Goal: Task Accomplishment & Management: Use online tool/utility

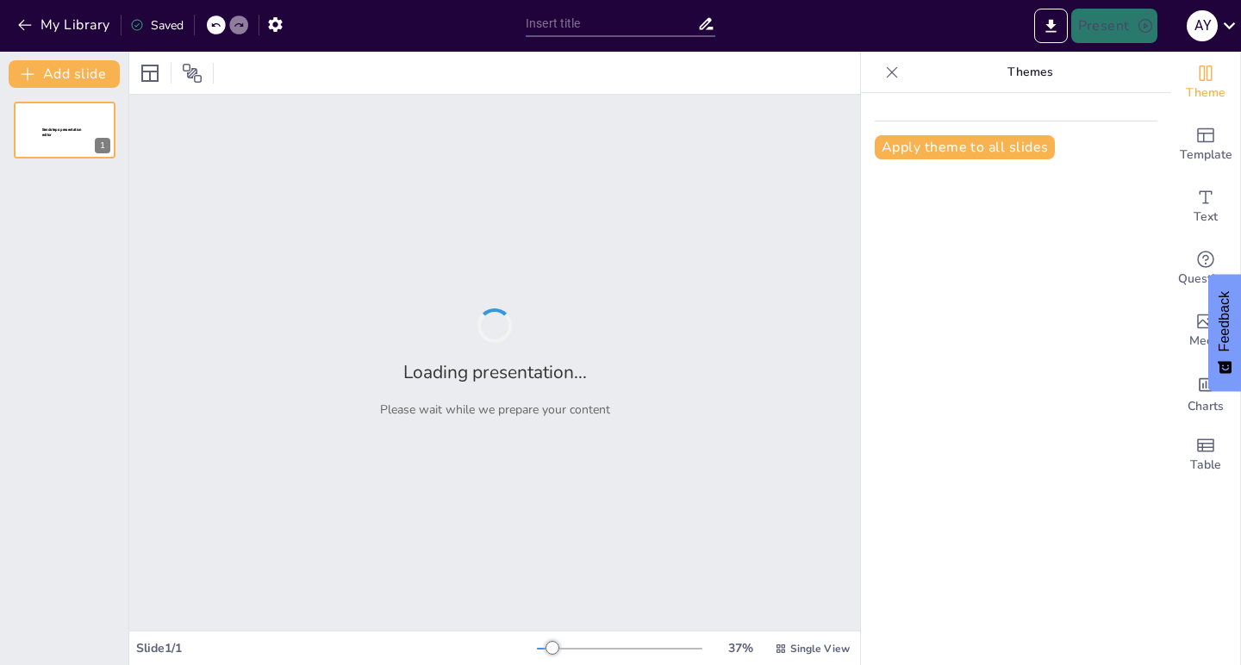
type input "The Role of Artificial Intelligence in Modern Marketing"
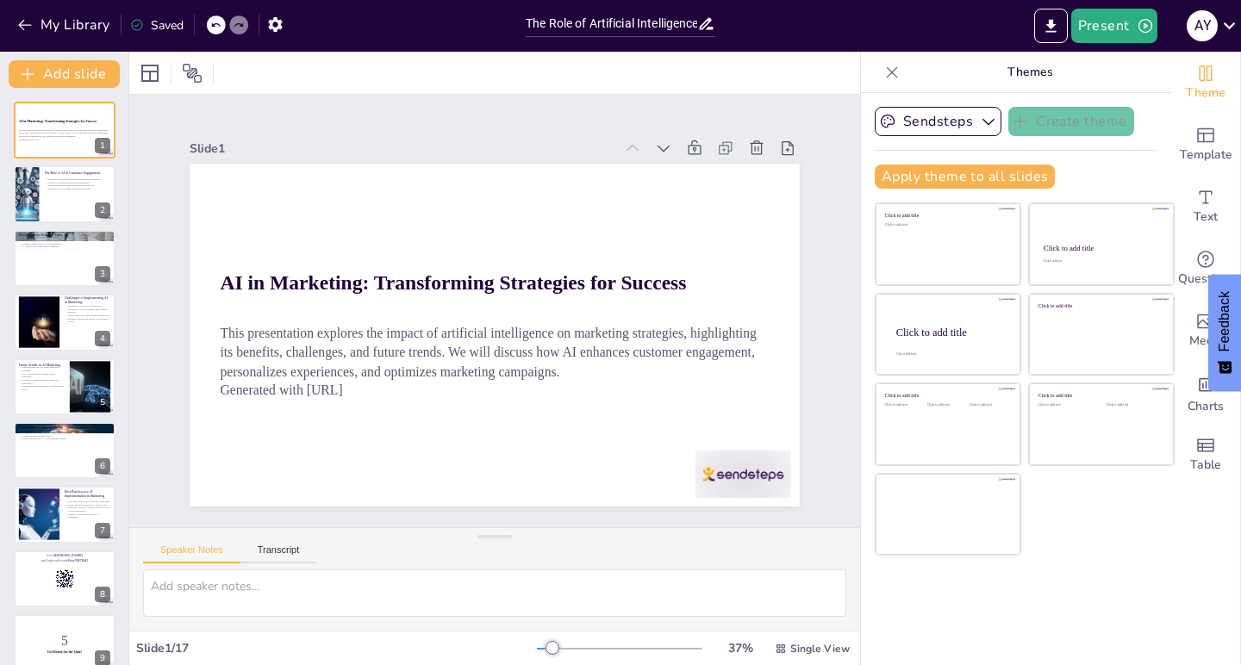
checkbox input "true"
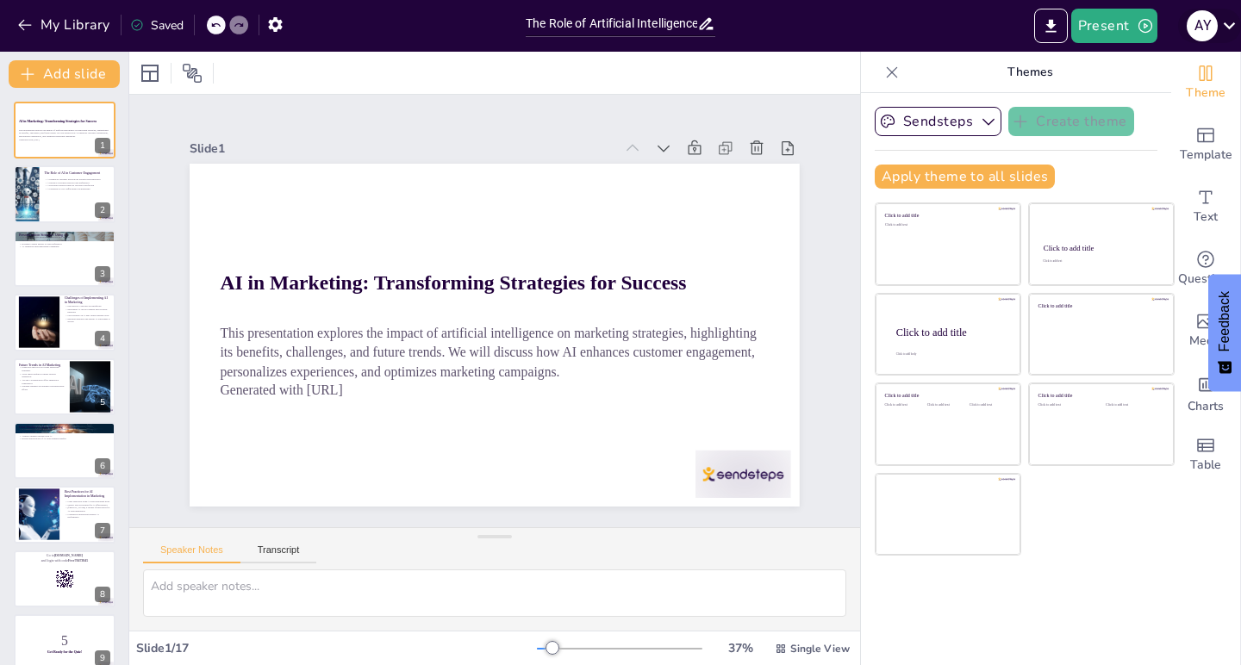
click at [1223, 18] on icon at bounding box center [1229, 25] width 23 height 23
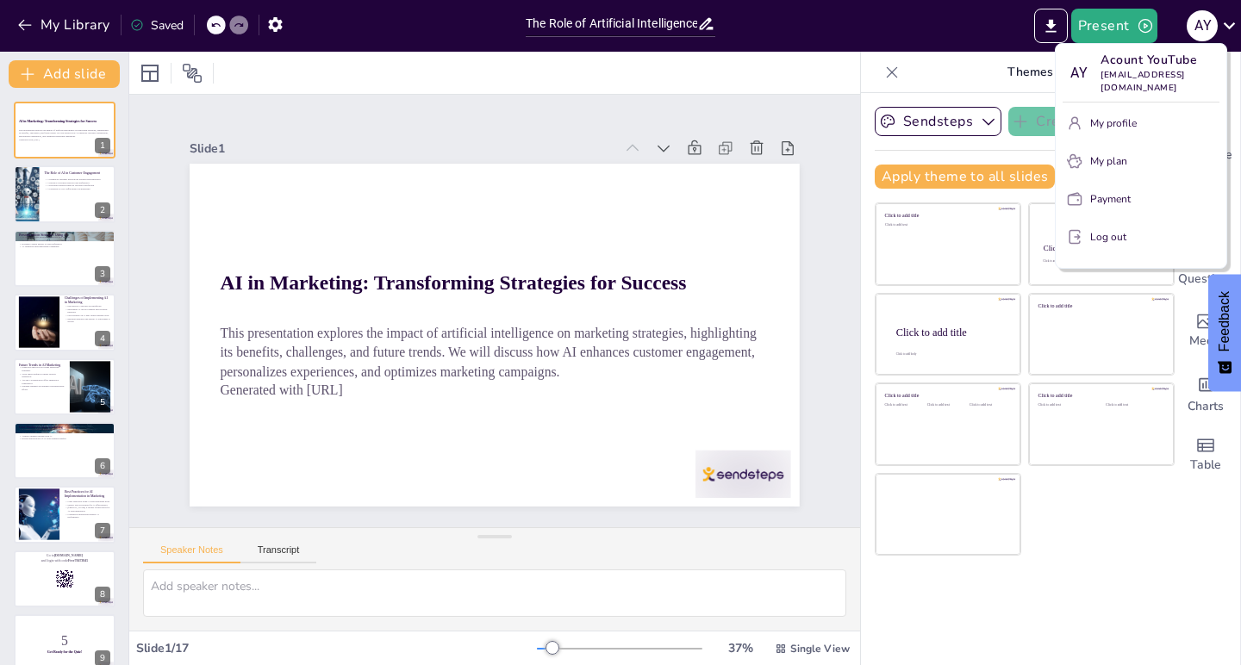
click at [1217, 22] on div at bounding box center [620, 332] width 1241 height 665
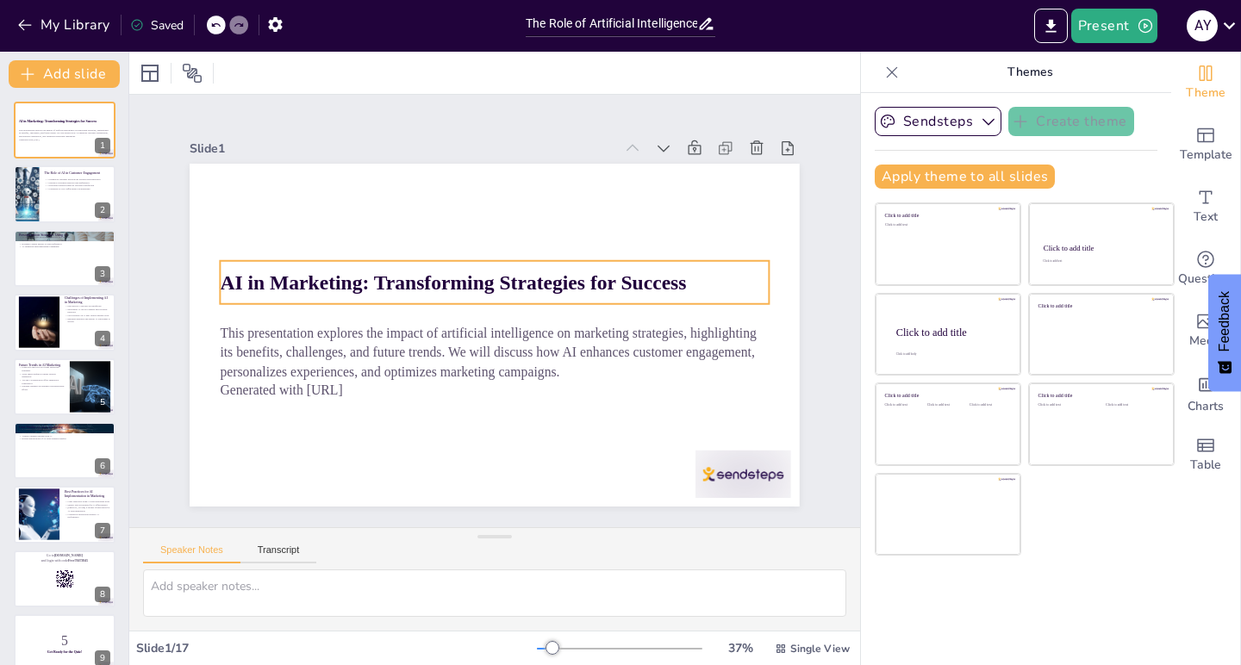
checkbox input "true"
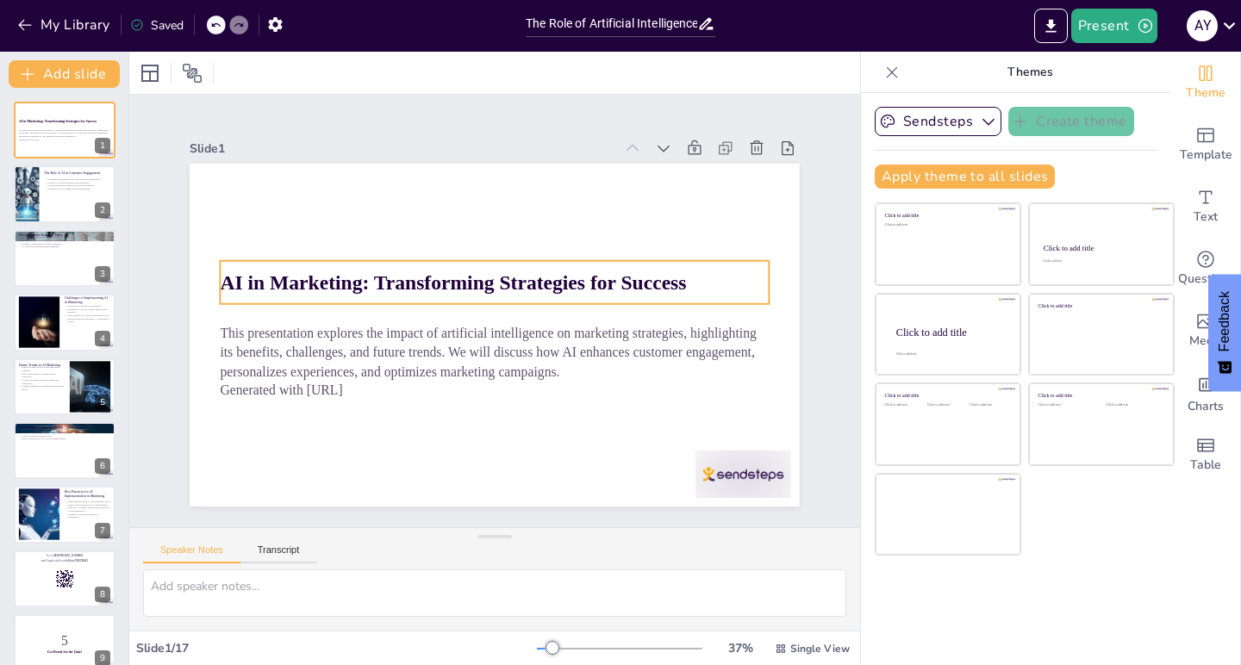
checkbox input "true"
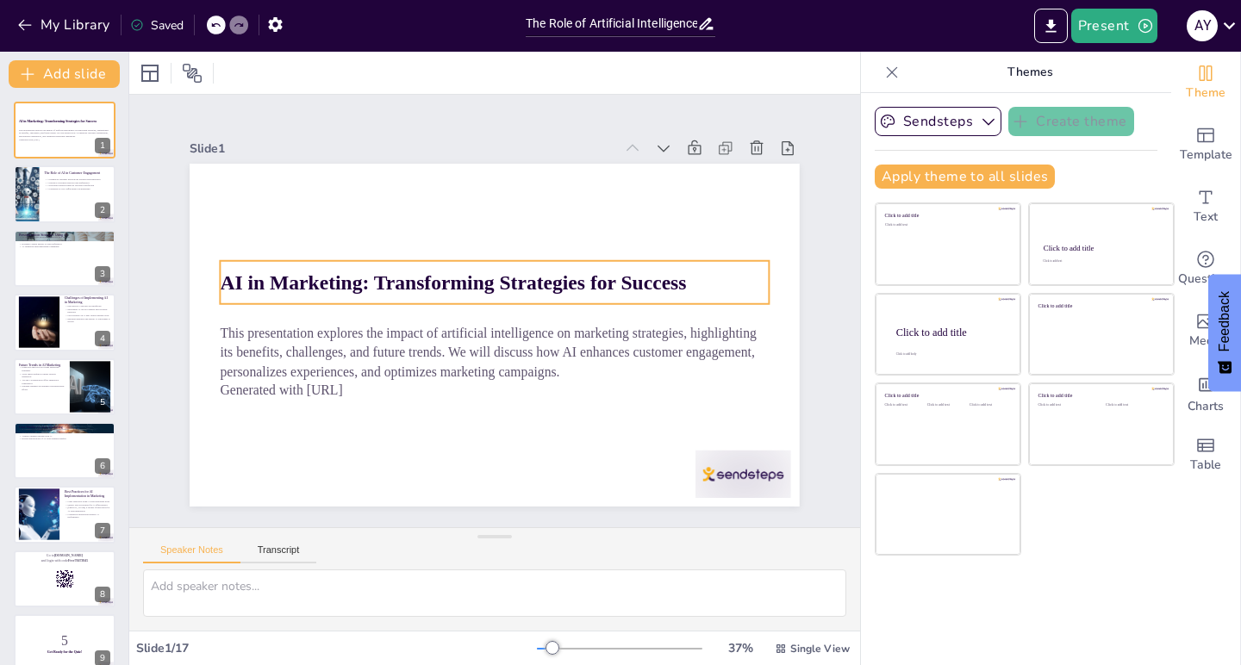
checkbox input "true"
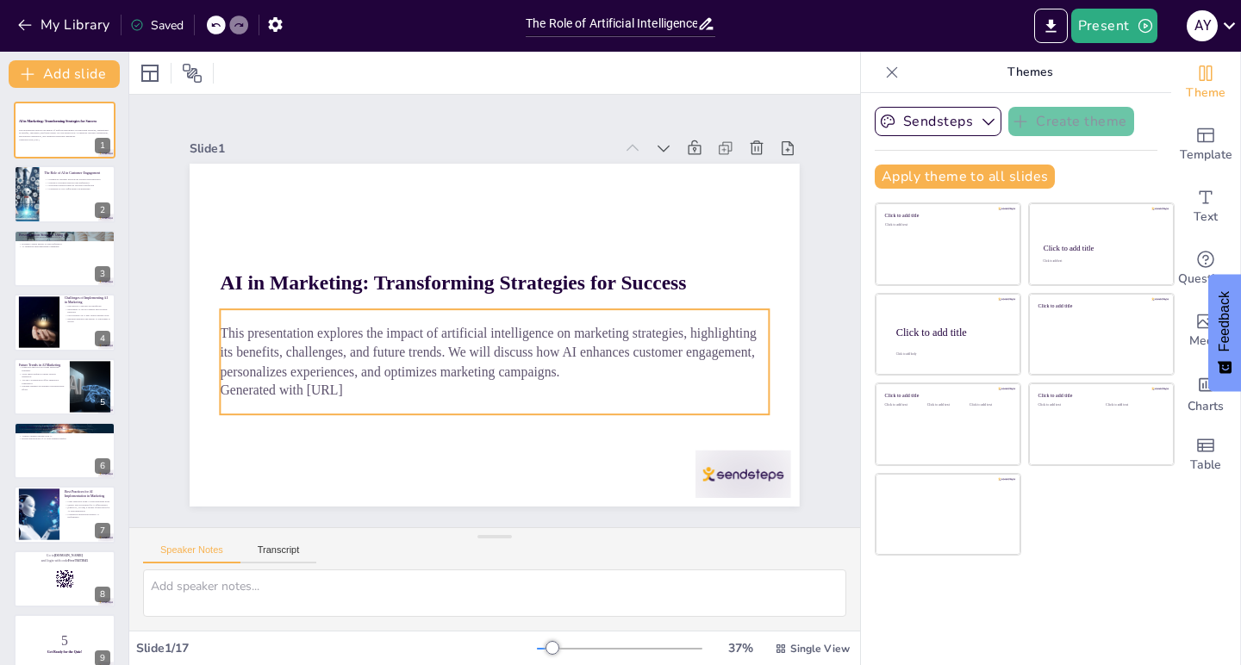
checkbox input "true"
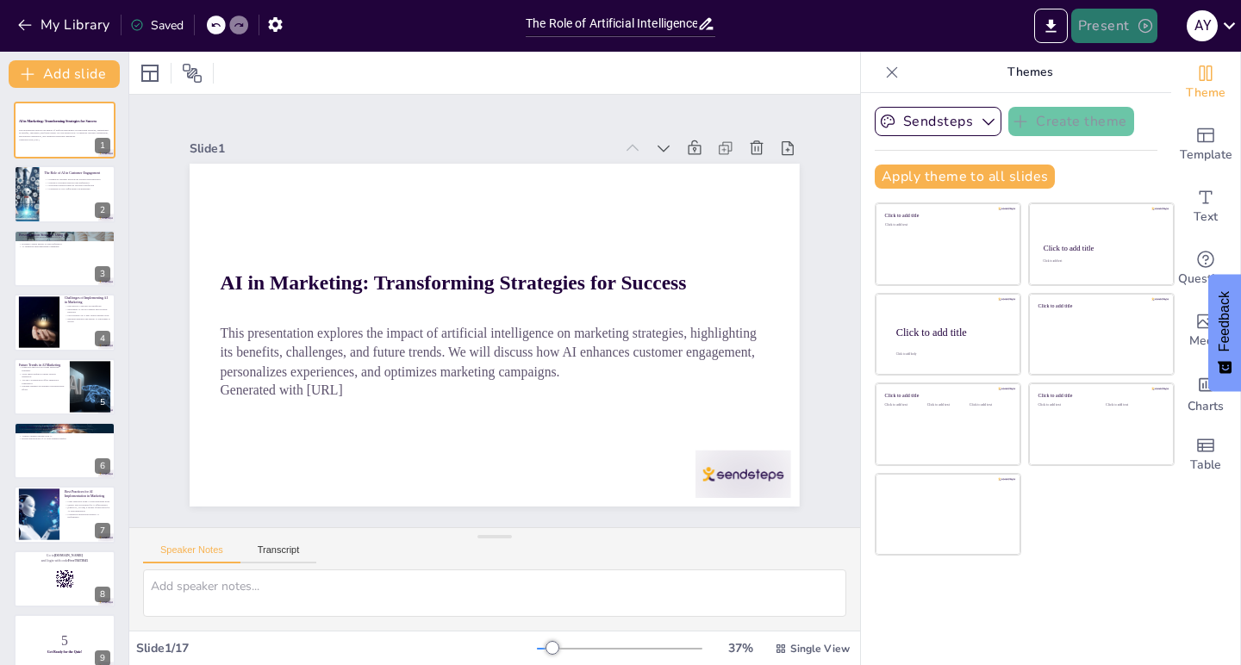
click at [1122, 23] on button "Present" at bounding box center [1114, 26] width 86 height 34
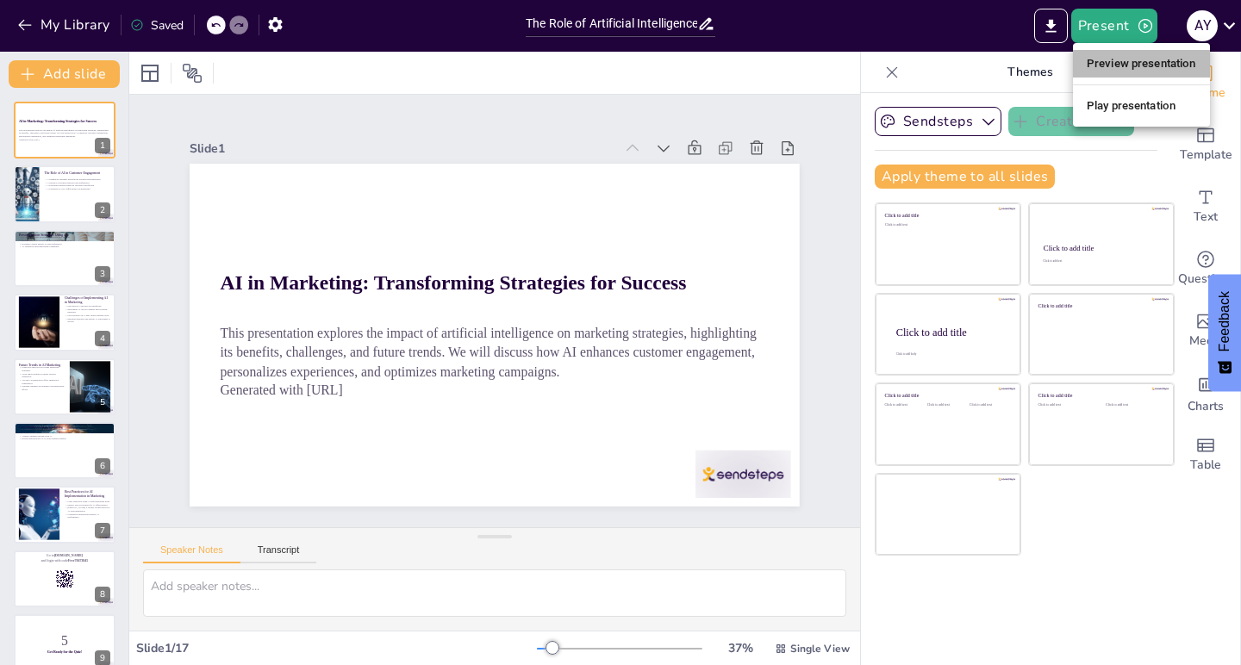
click at [1139, 71] on li "Preview presentation" at bounding box center [1141, 64] width 137 height 28
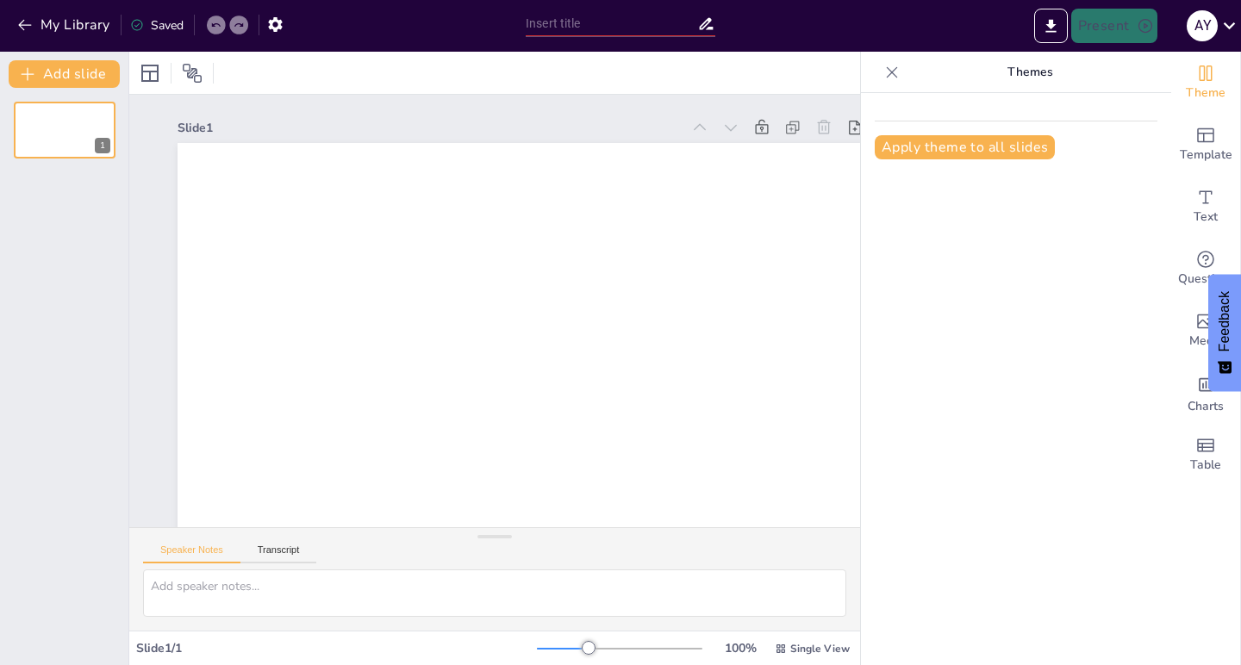
type input "The Role of Artificial Intelligence in Modern Marketing"
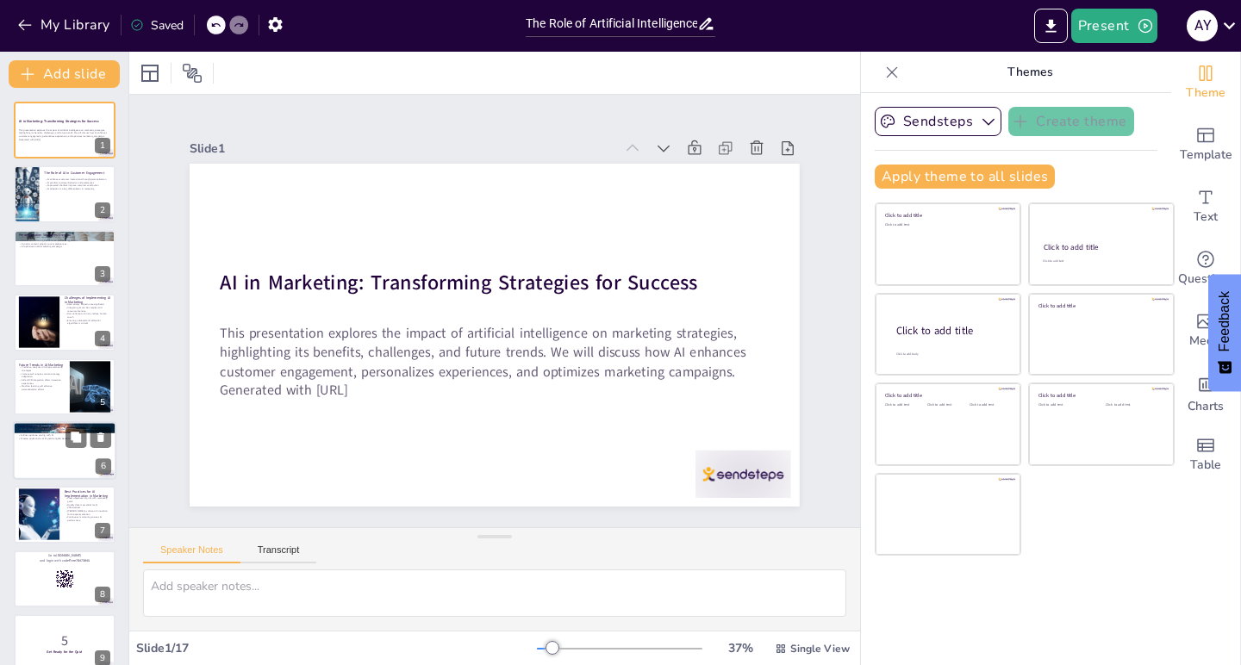
checkbox input "true"
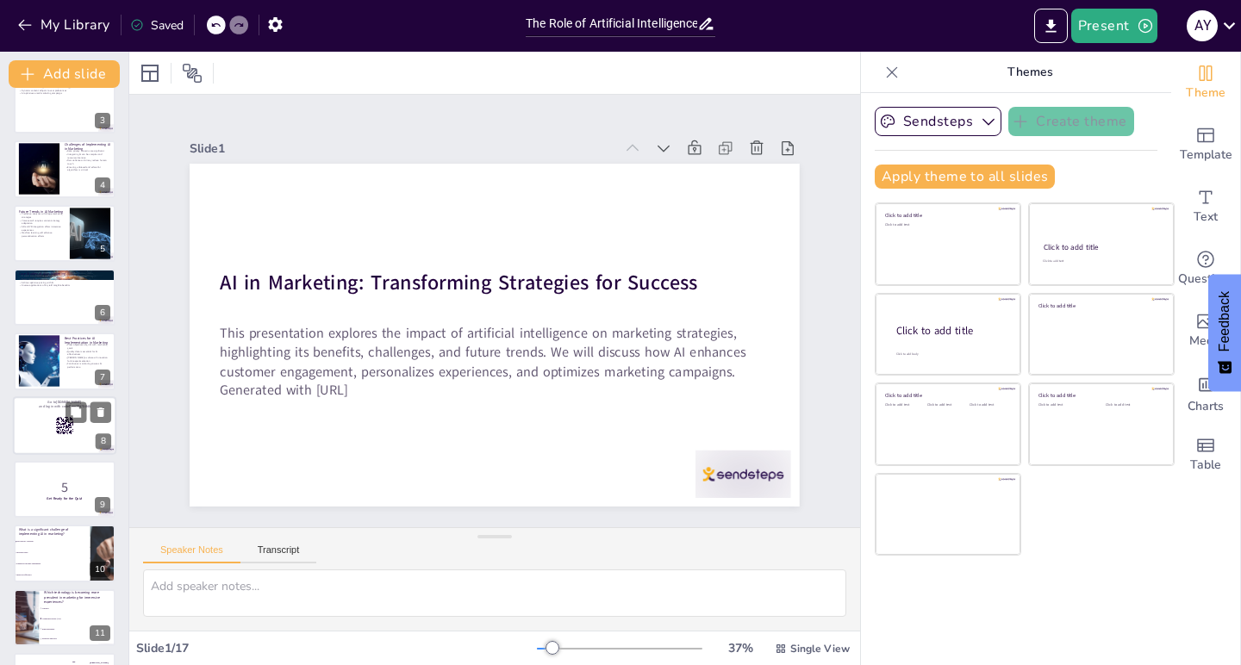
checkbox input "true"
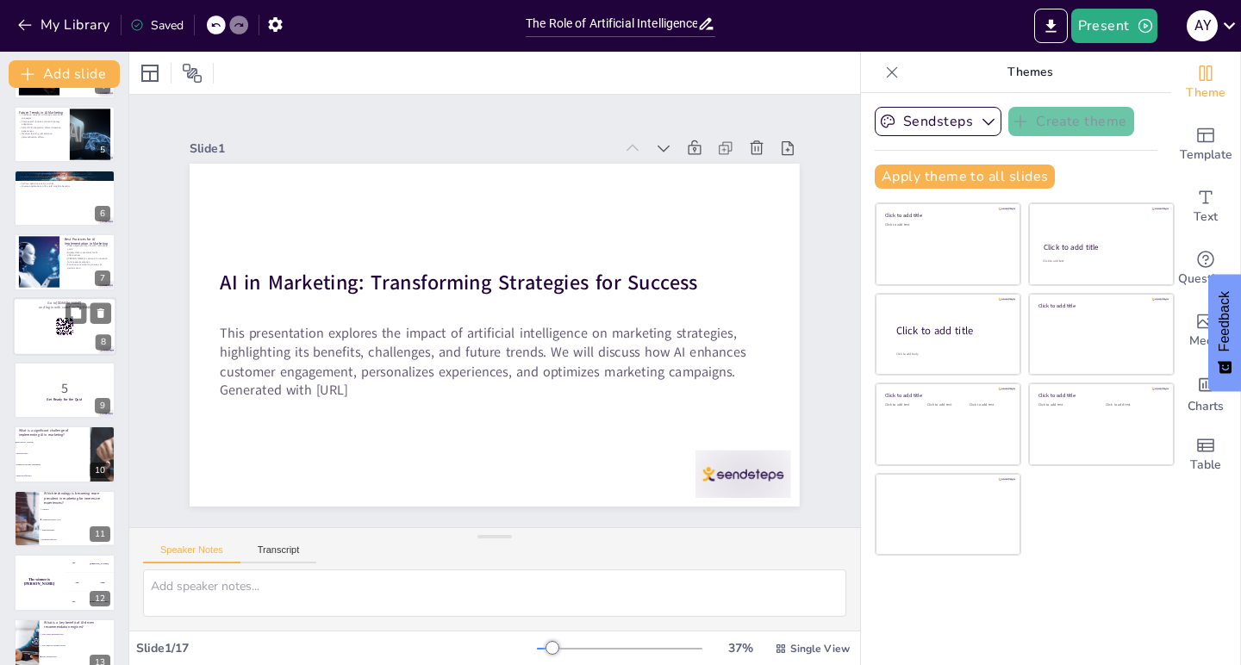
checkbox input "true"
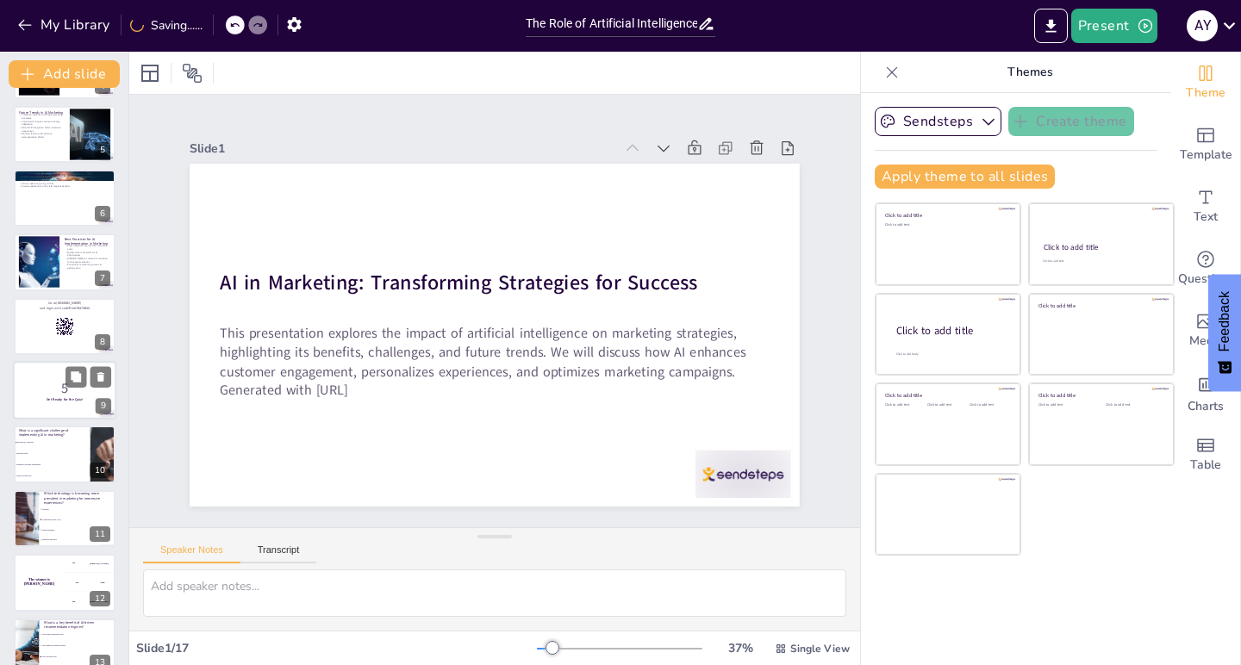
checkbox input "true"
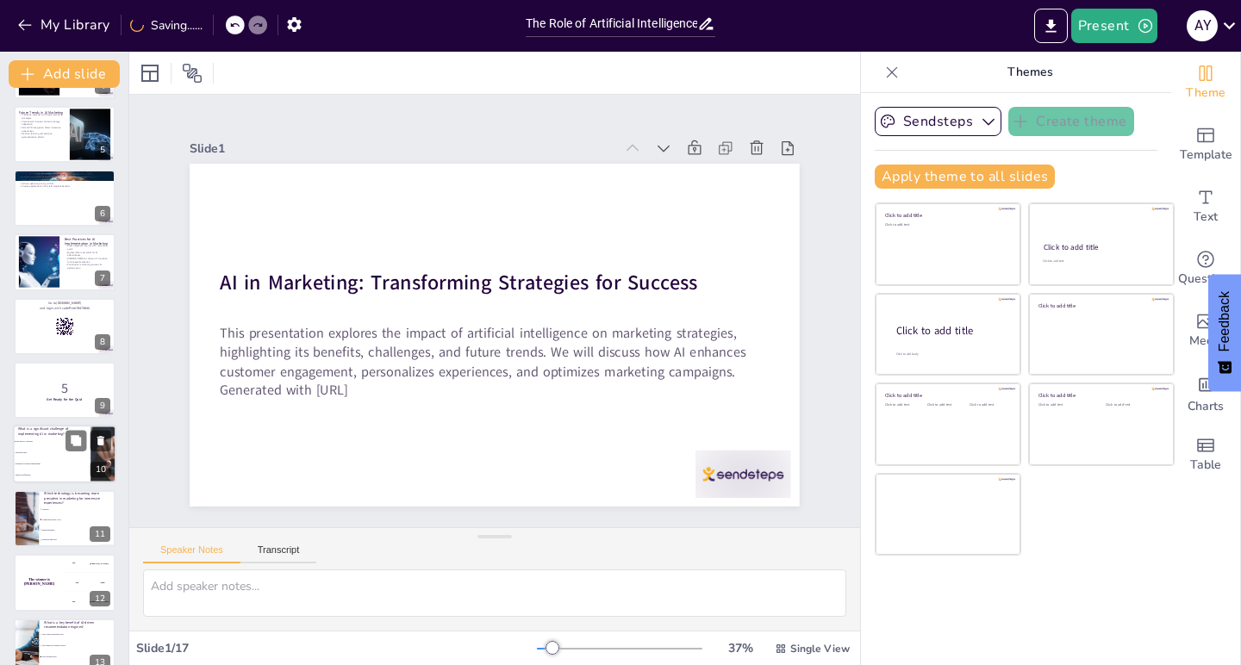
scroll to position [347, 0]
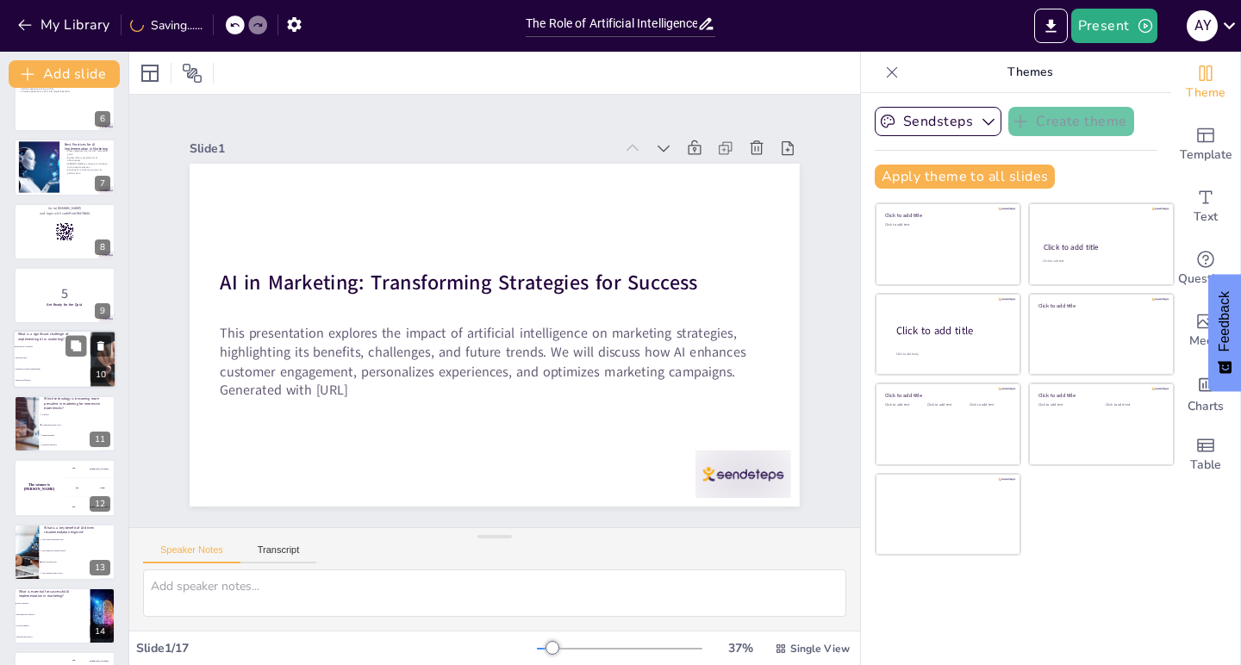
checkbox input "true"
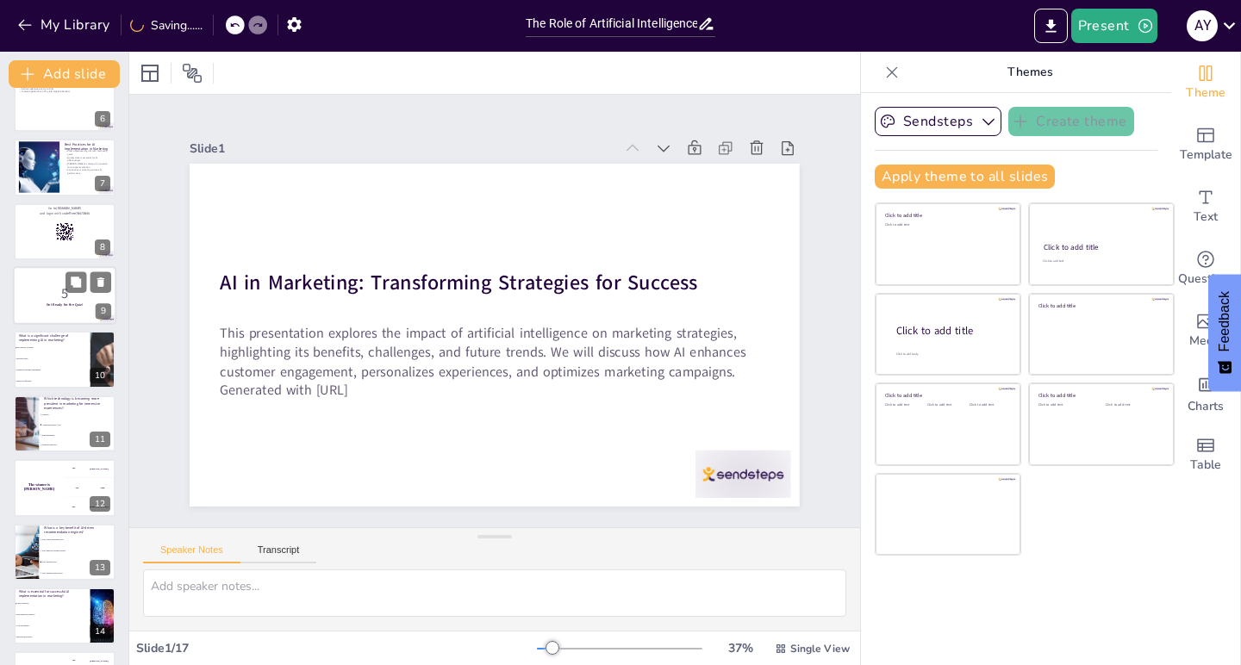
checkbox input "true"
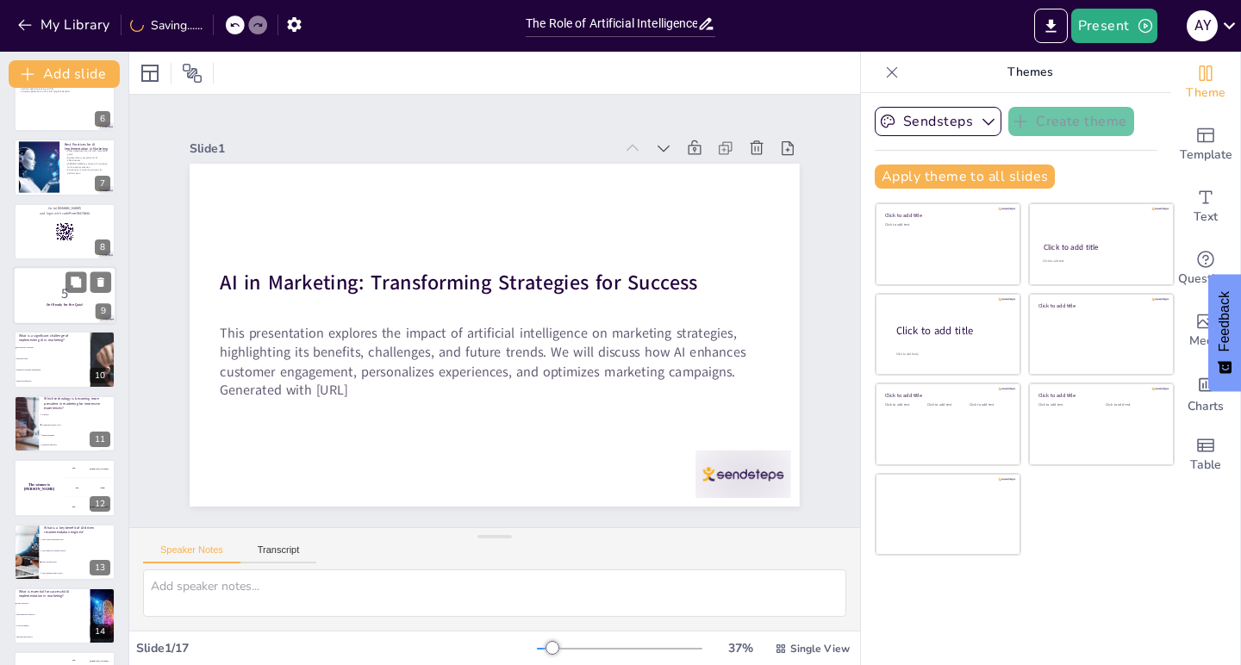
click at [61, 266] on div "5 Get Ready for the Quiz!" at bounding box center [64, 266] width 103 height 0
checkbox input "true"
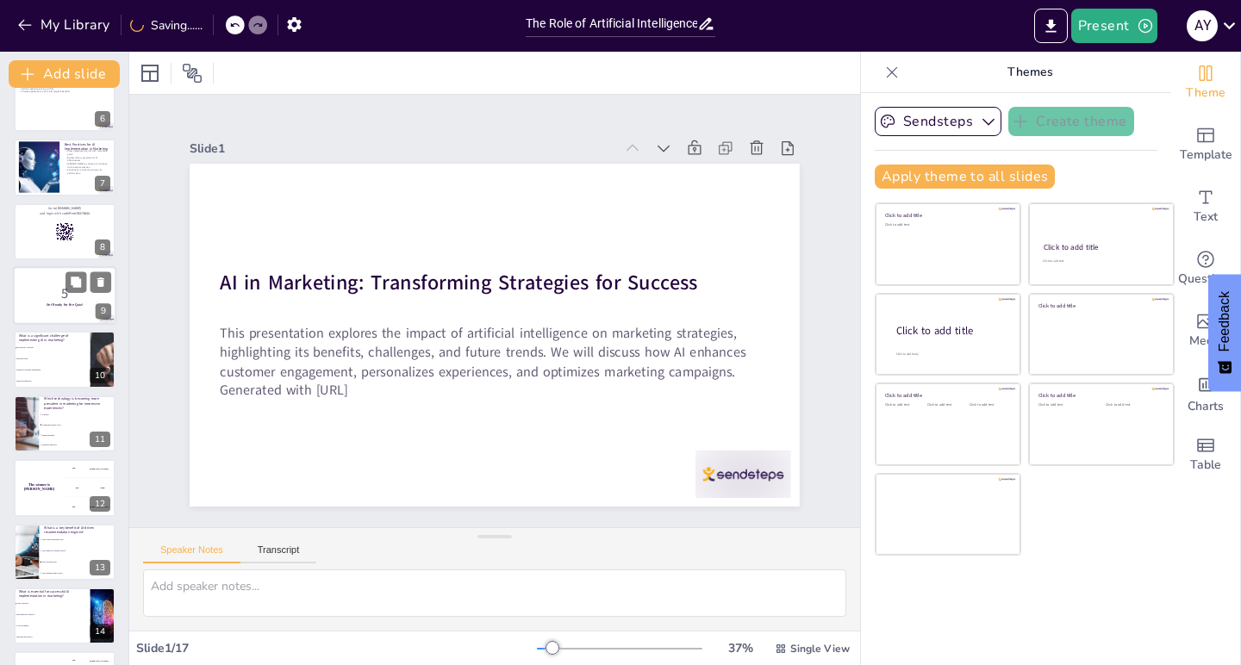
checkbox input "true"
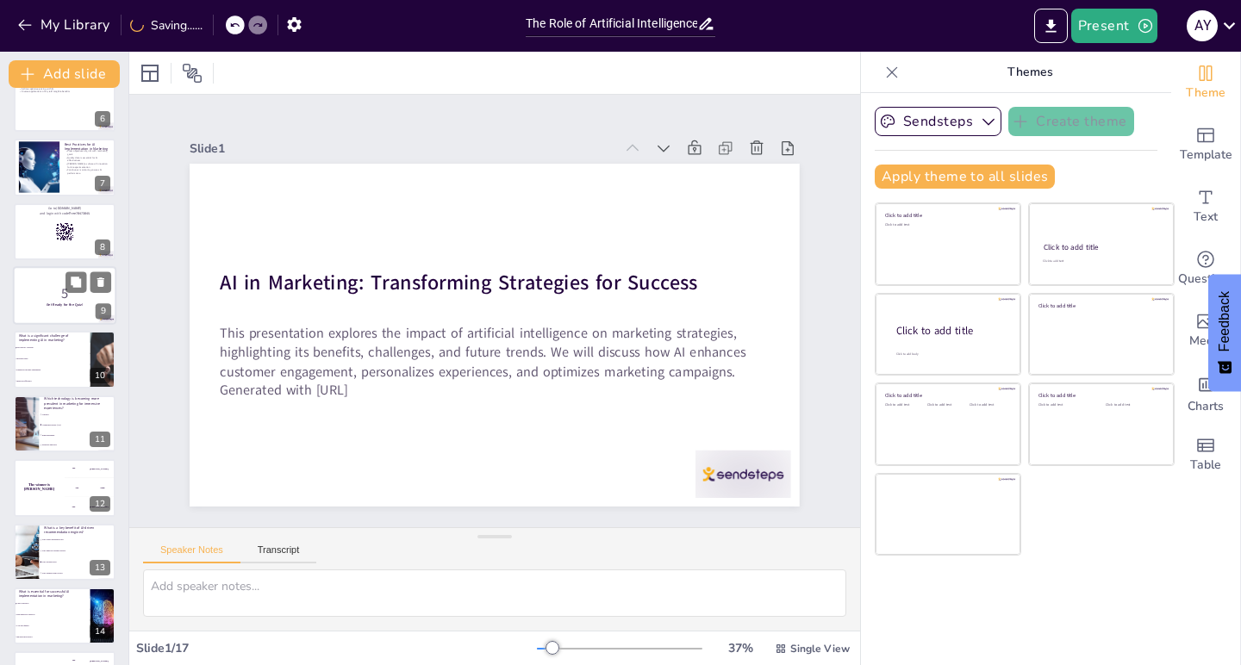
checkbox input "true"
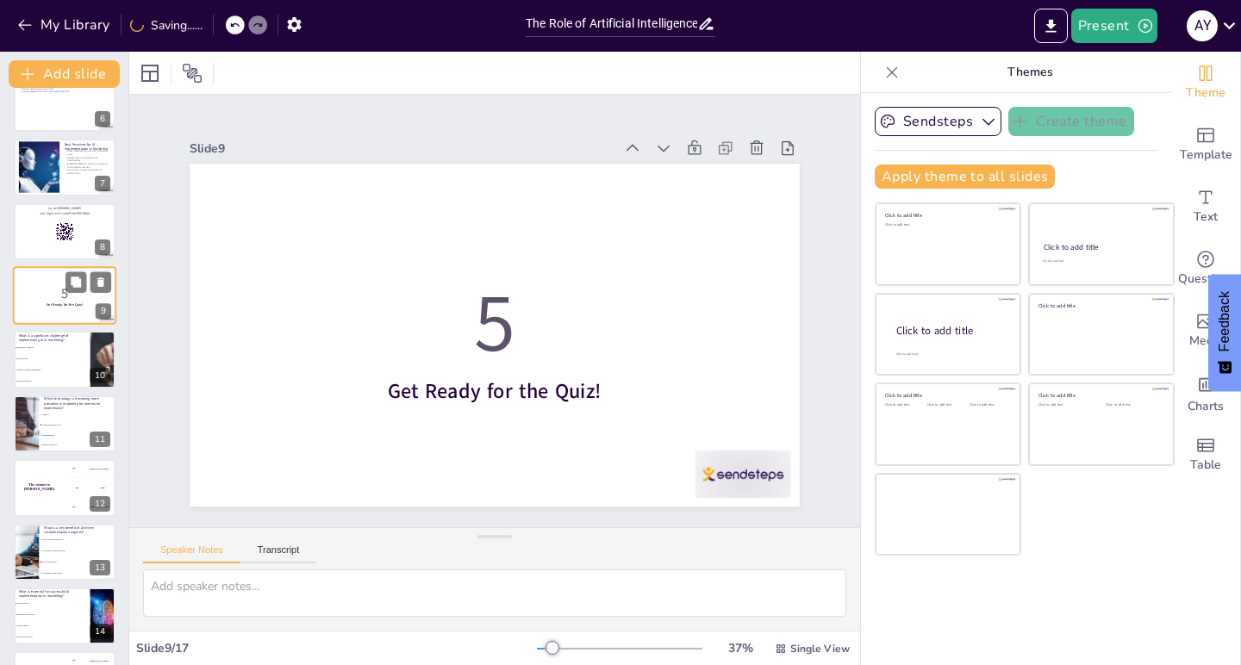
checkbox input "true"
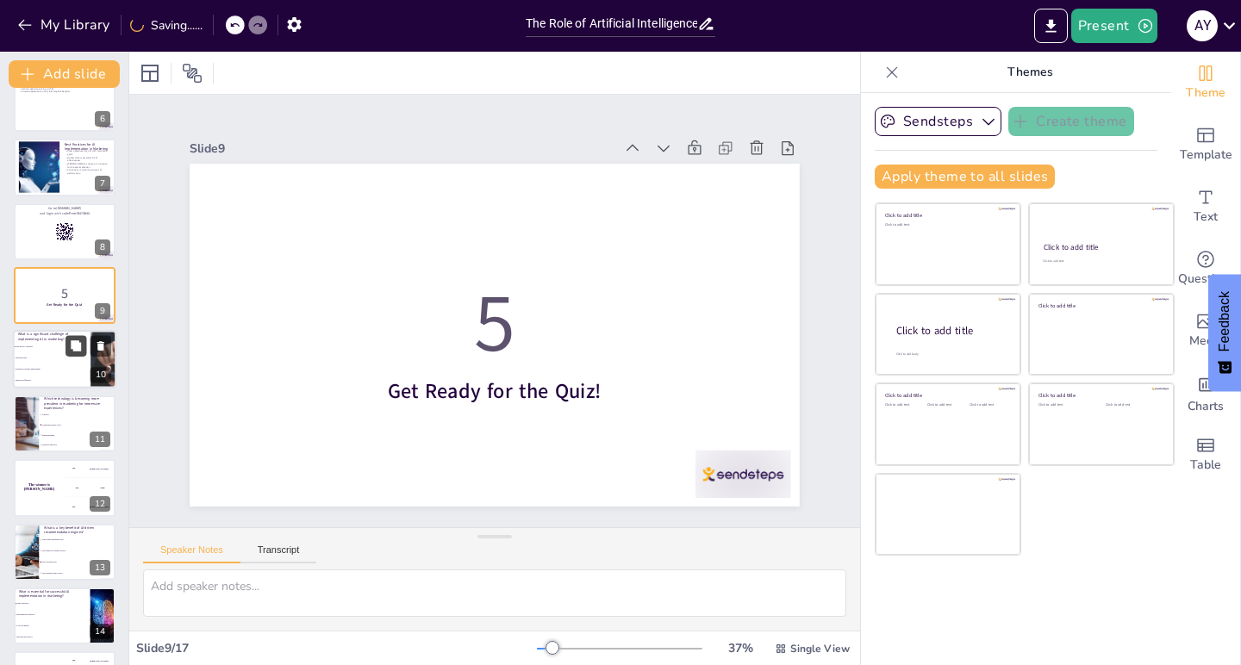
checkbox input "true"
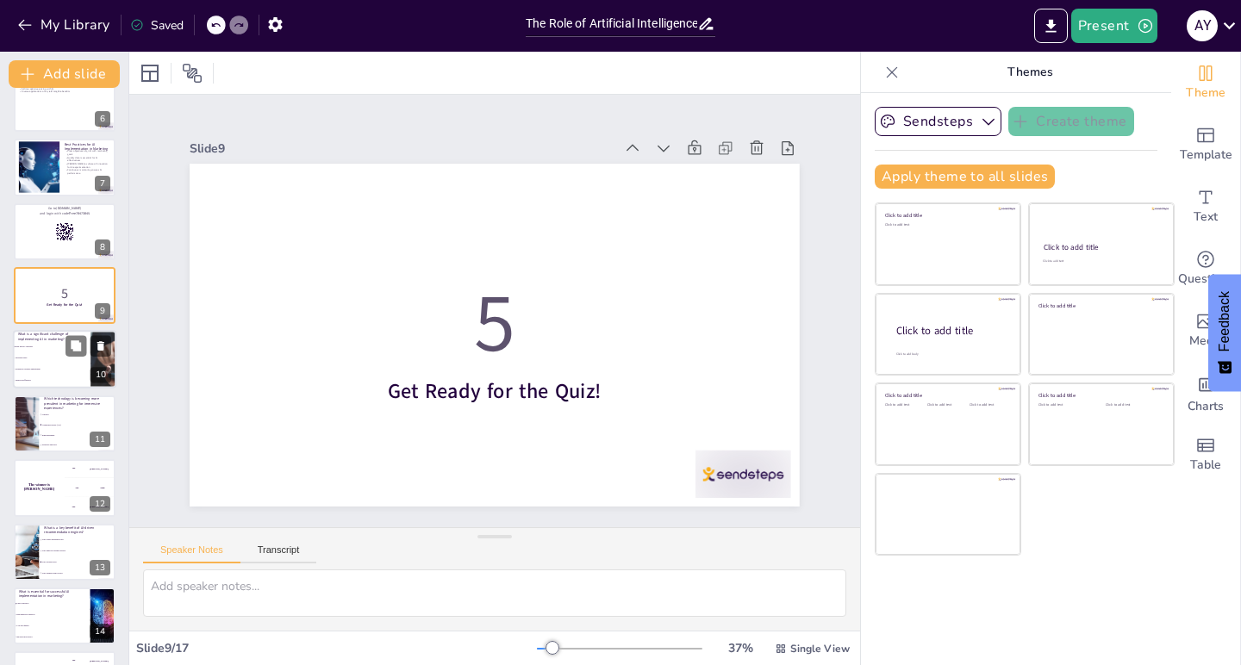
scroll to position [350, 0]
checkbox input "true"
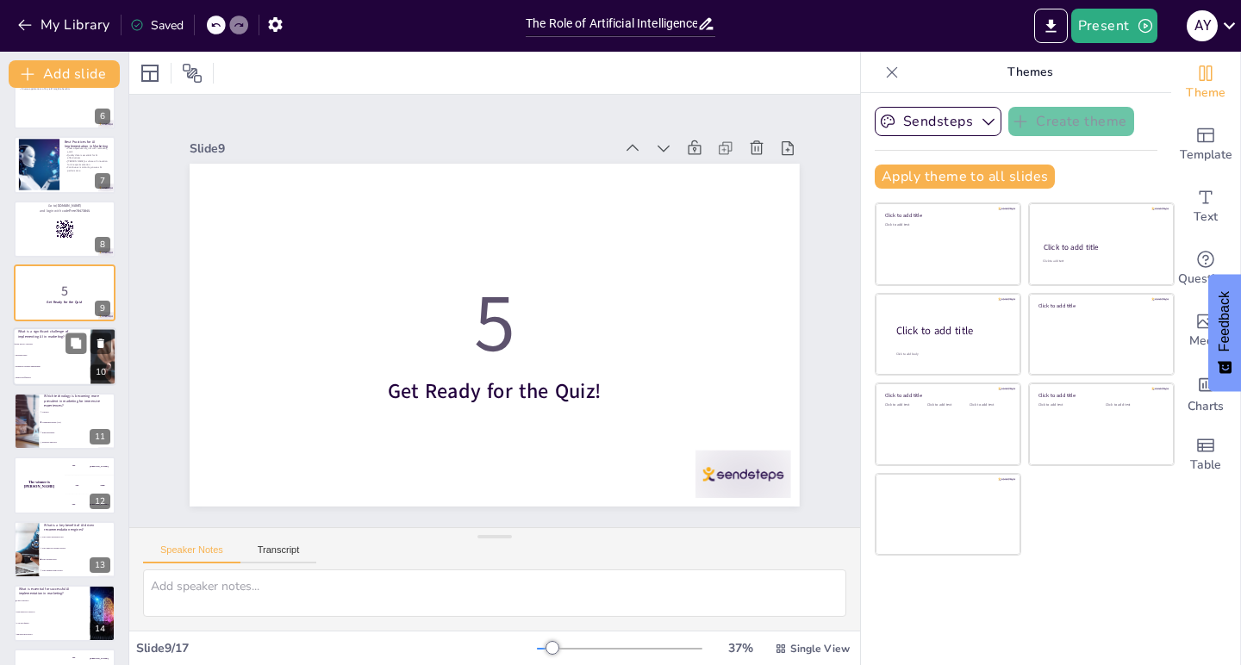
checkbox input "true"
click at [61, 365] on li "Enhanced customer engagement" at bounding box center [52, 367] width 78 height 11
type textarea "The correct answer is "Data privacy concerns," which was discussed in the slide…"
checkbox input "true"
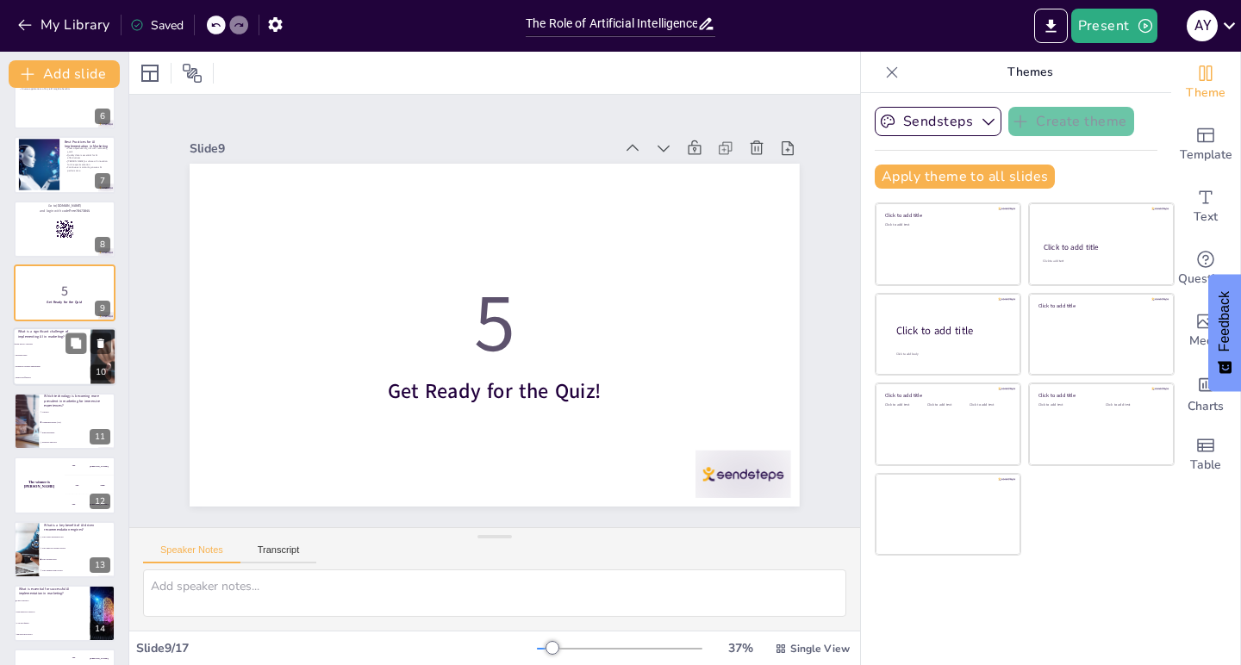
checkbox input "true"
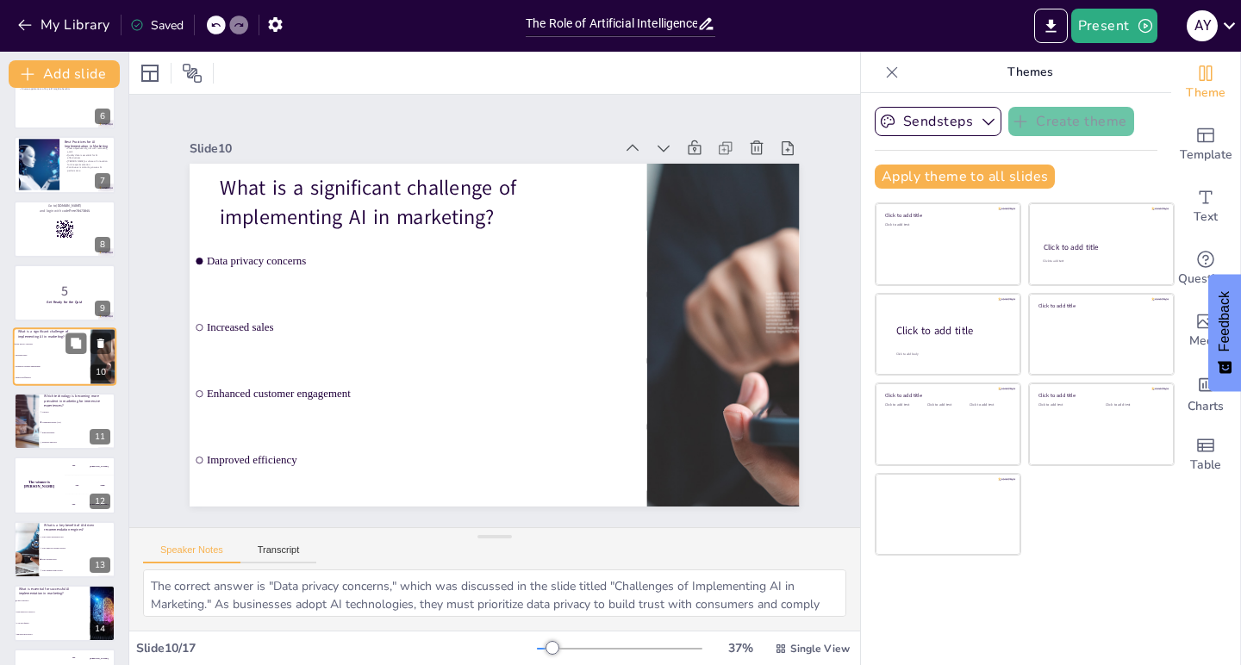
checkbox input "true"
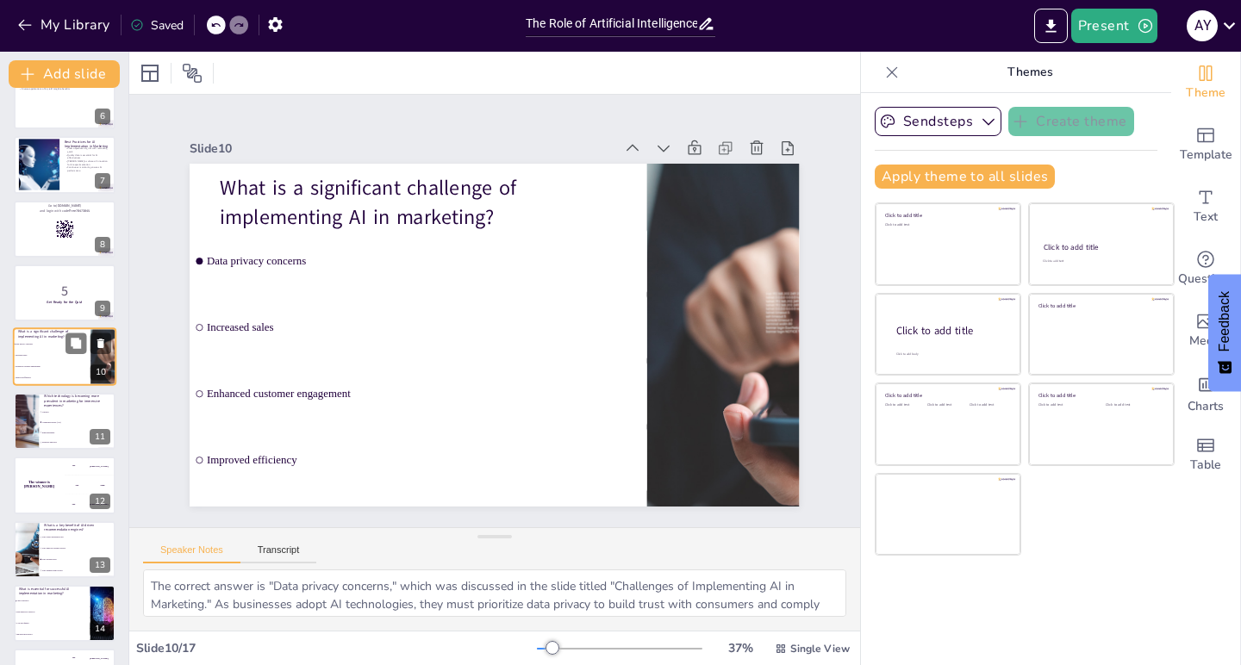
checkbox input "true"
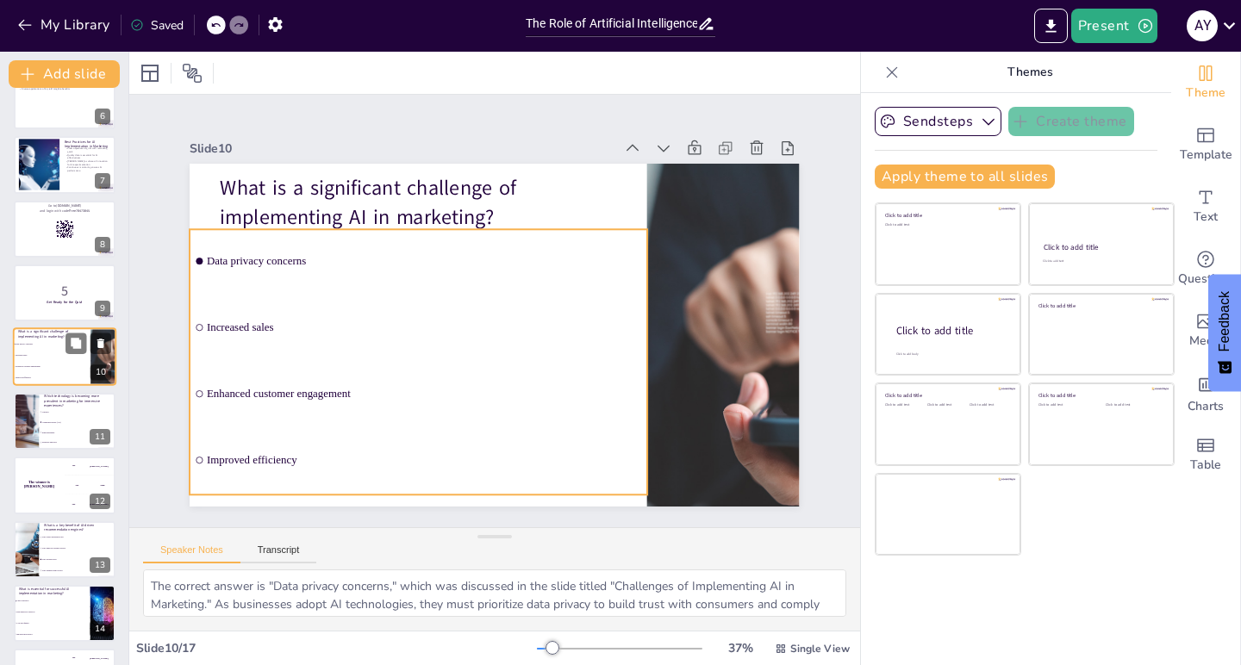
scroll to position [330, 0]
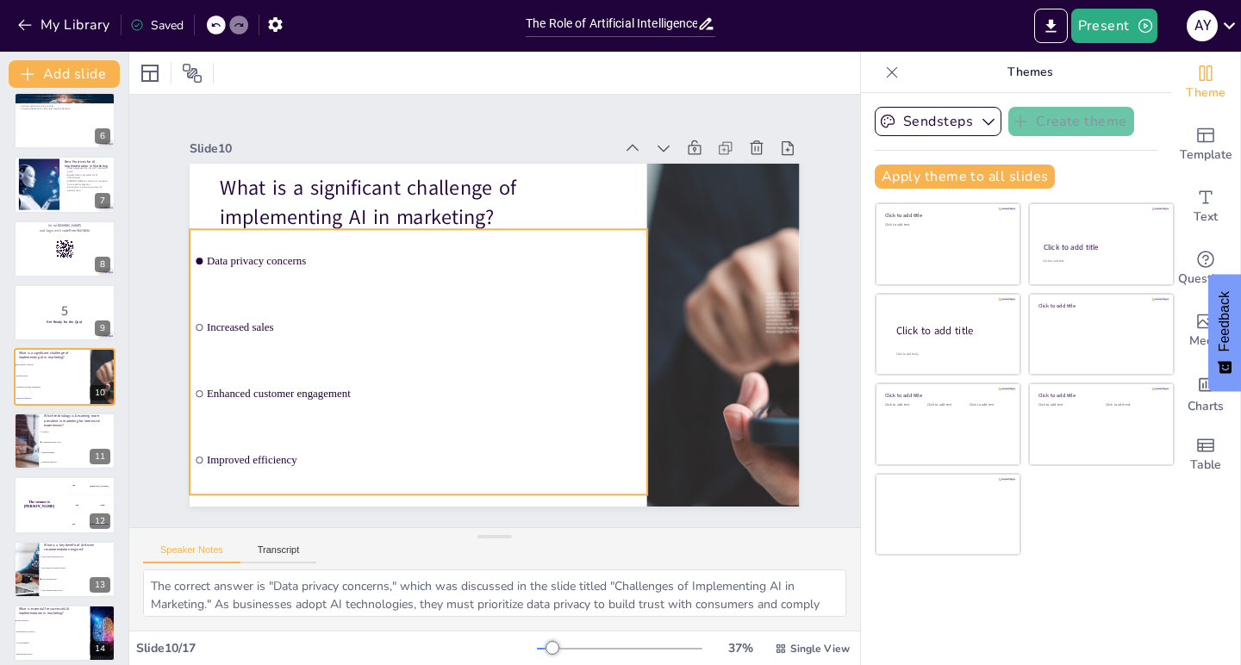
checkbox input "true"
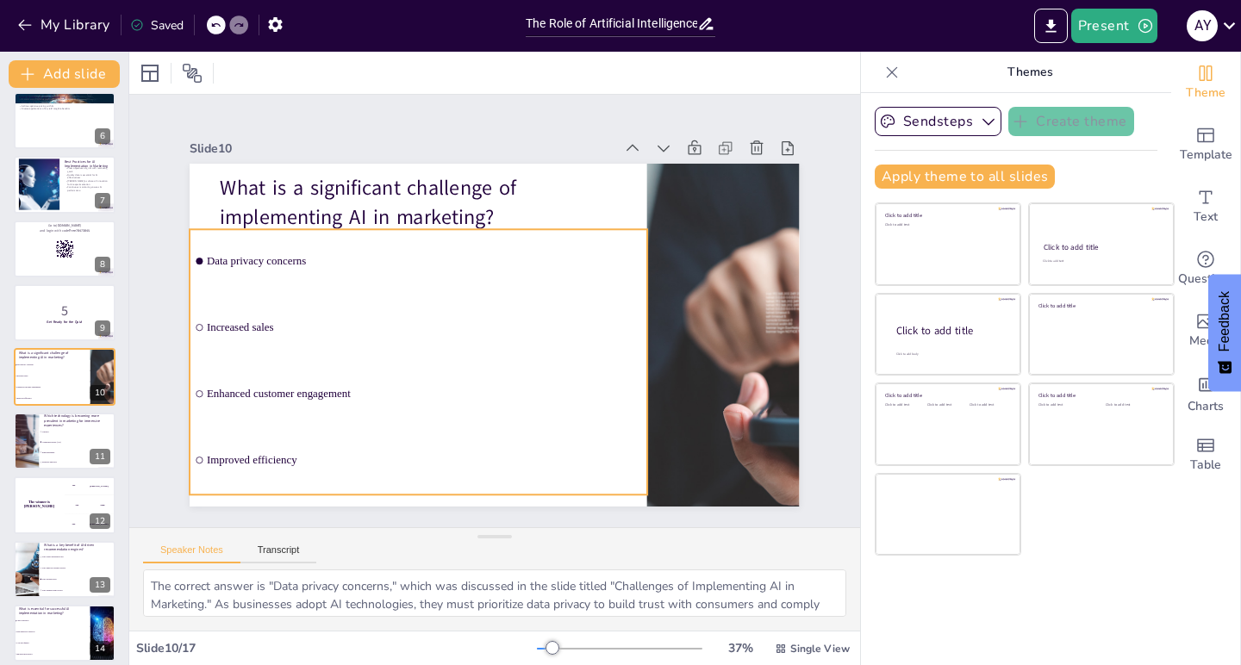
checkbox input "true"
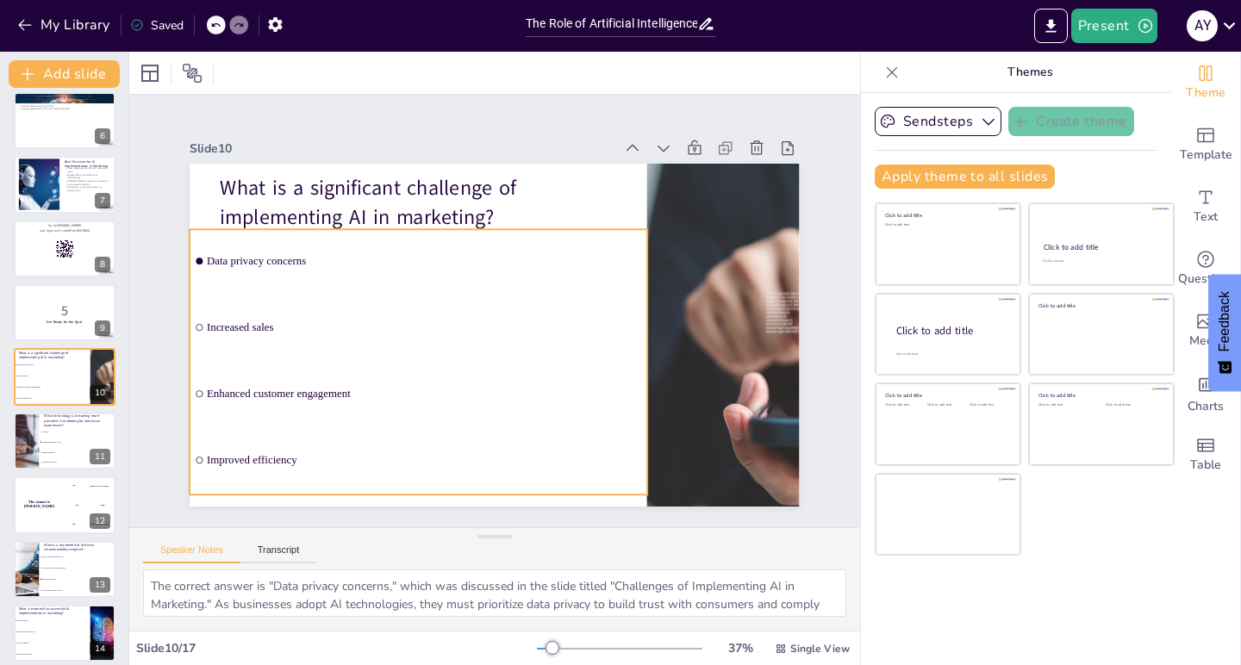
checkbox input "true"
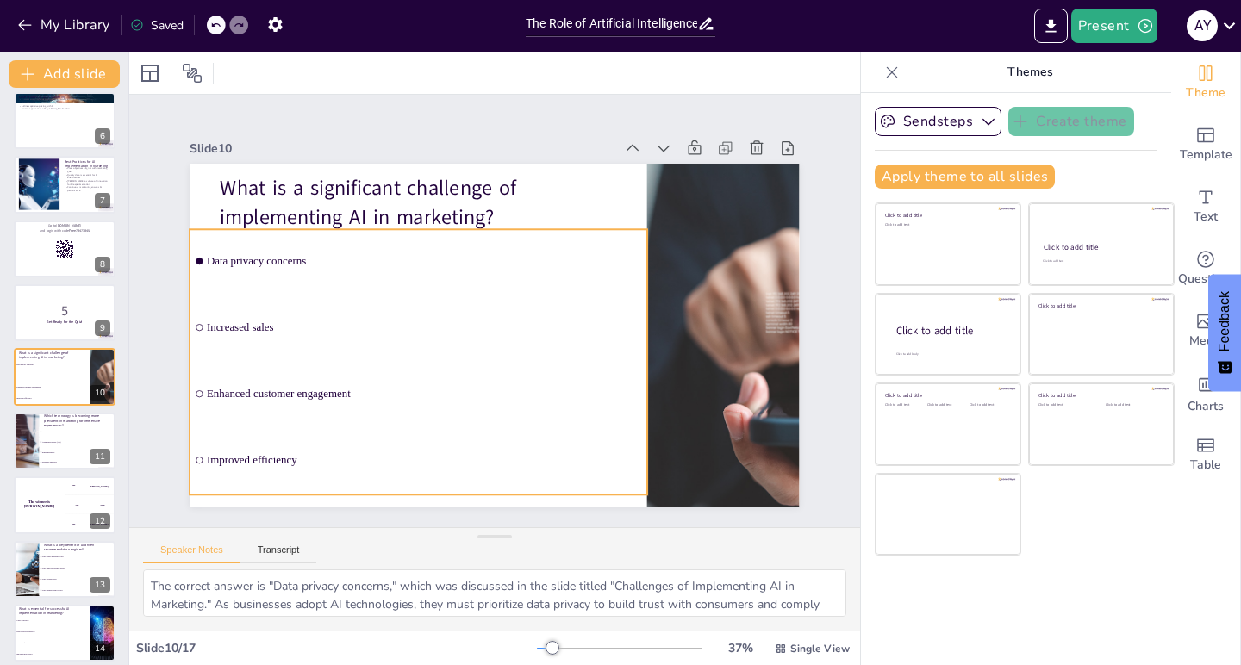
checkbox input "true"
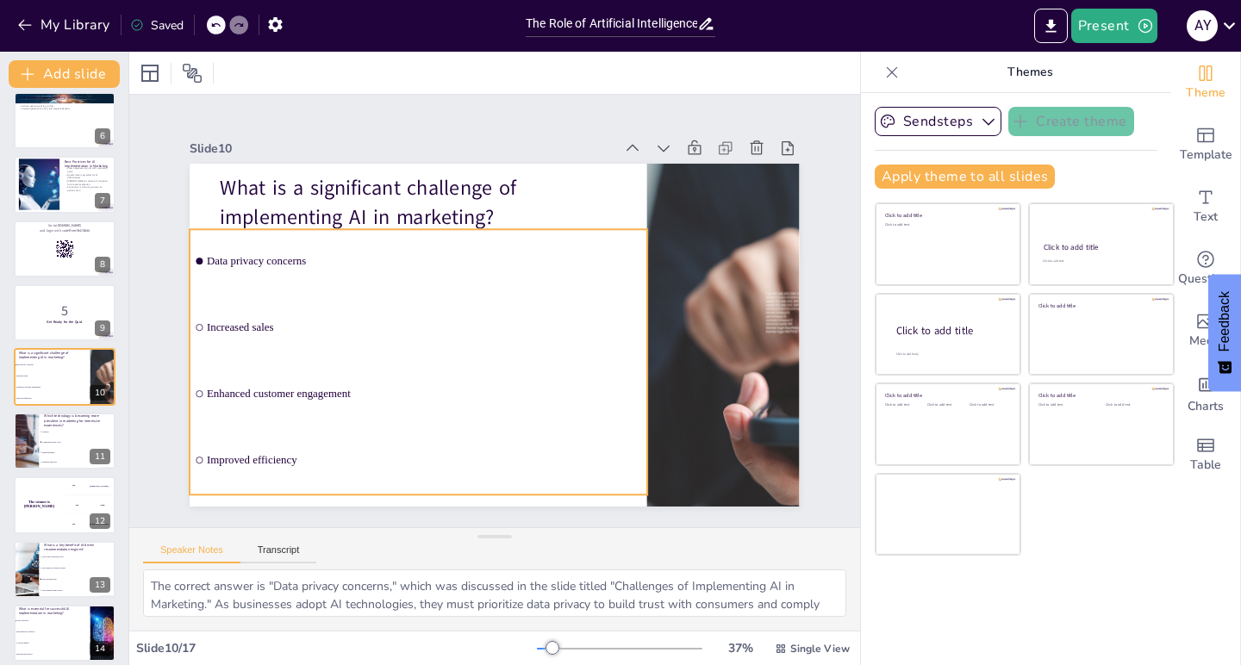
checkbox input "true"
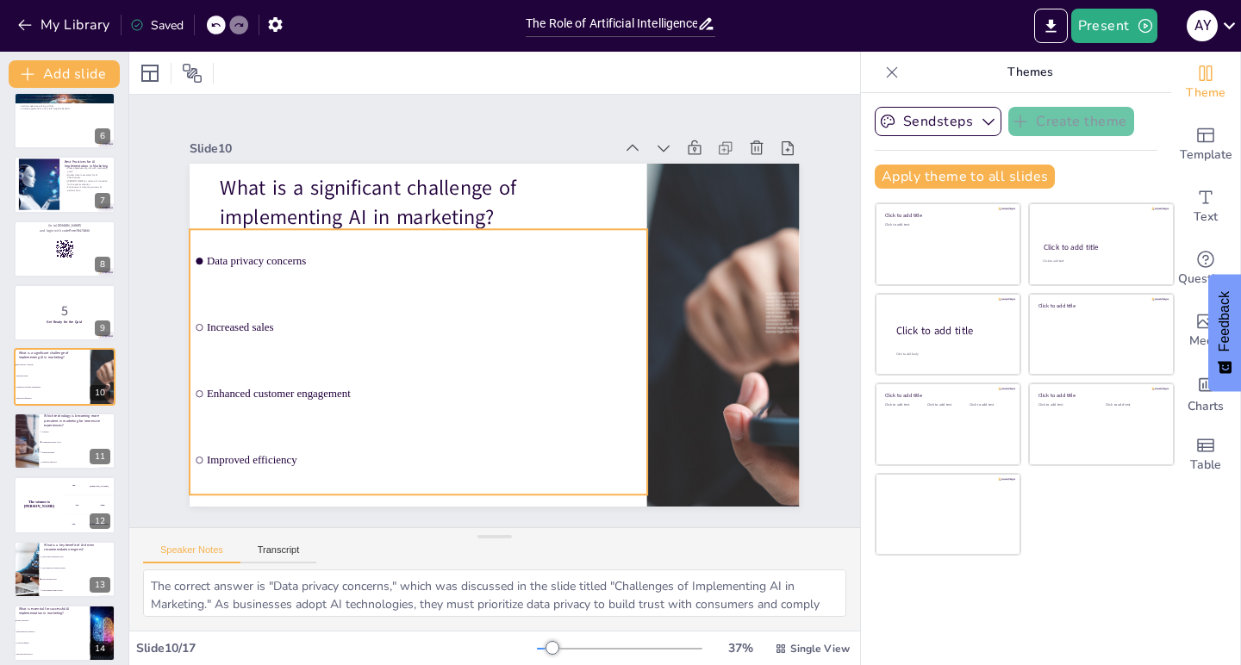
checkbox input "true"
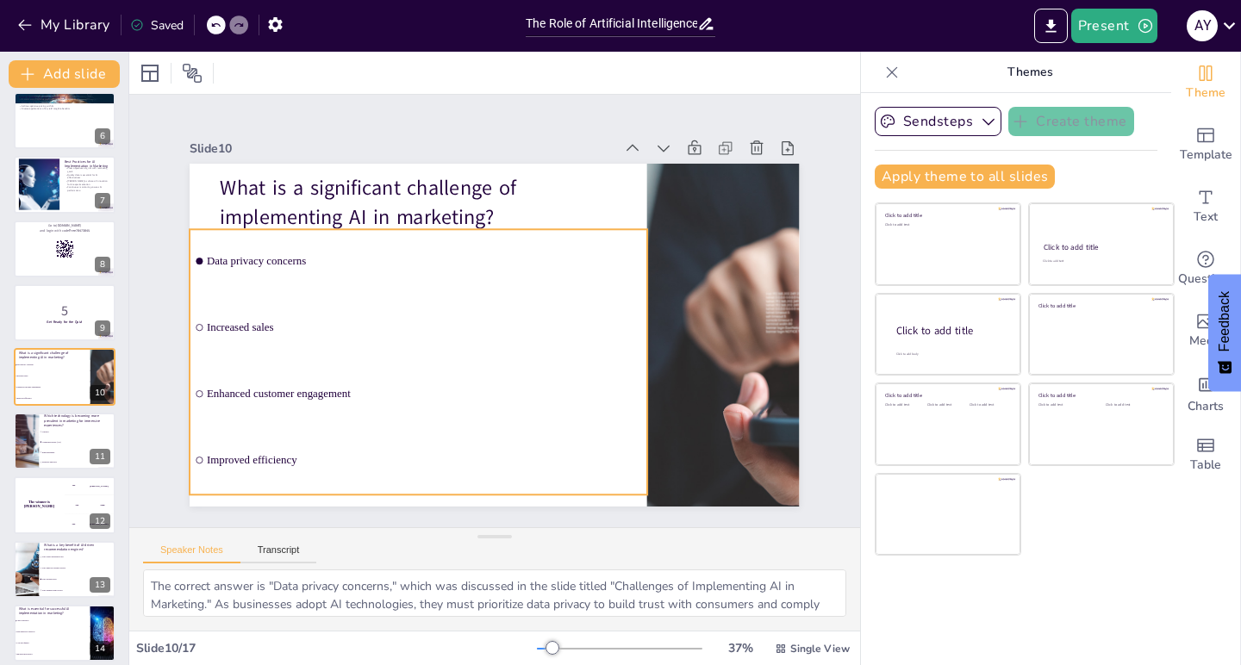
checkbox input "true"
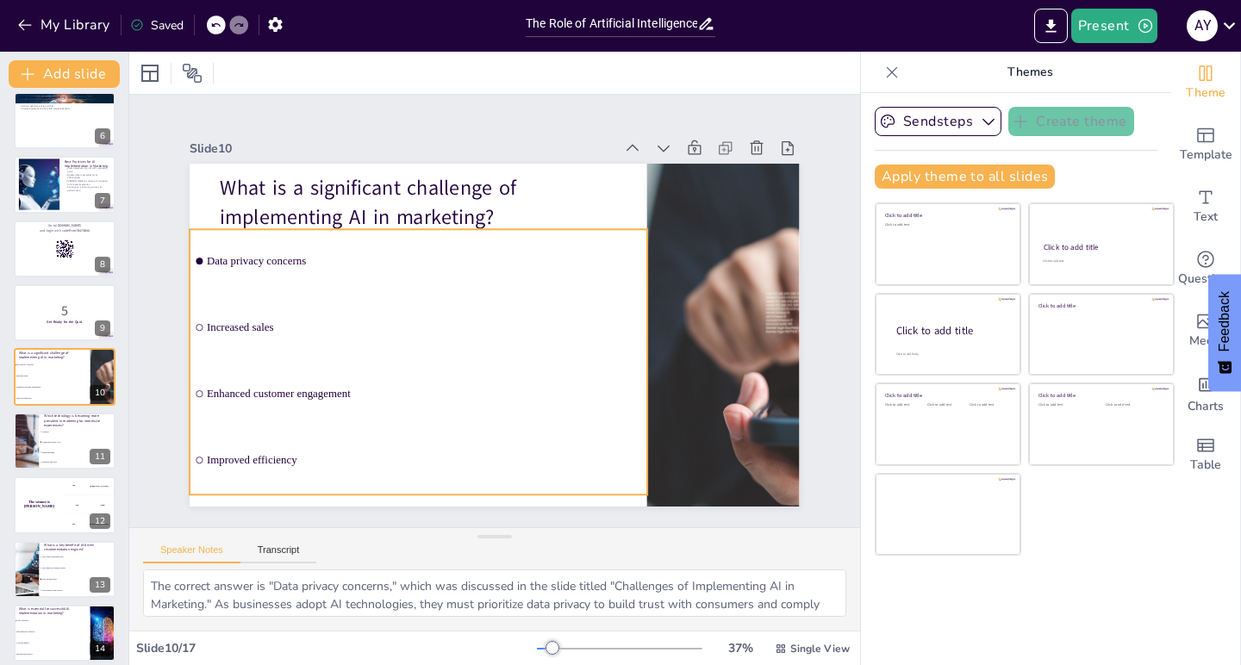
checkbox input "true"
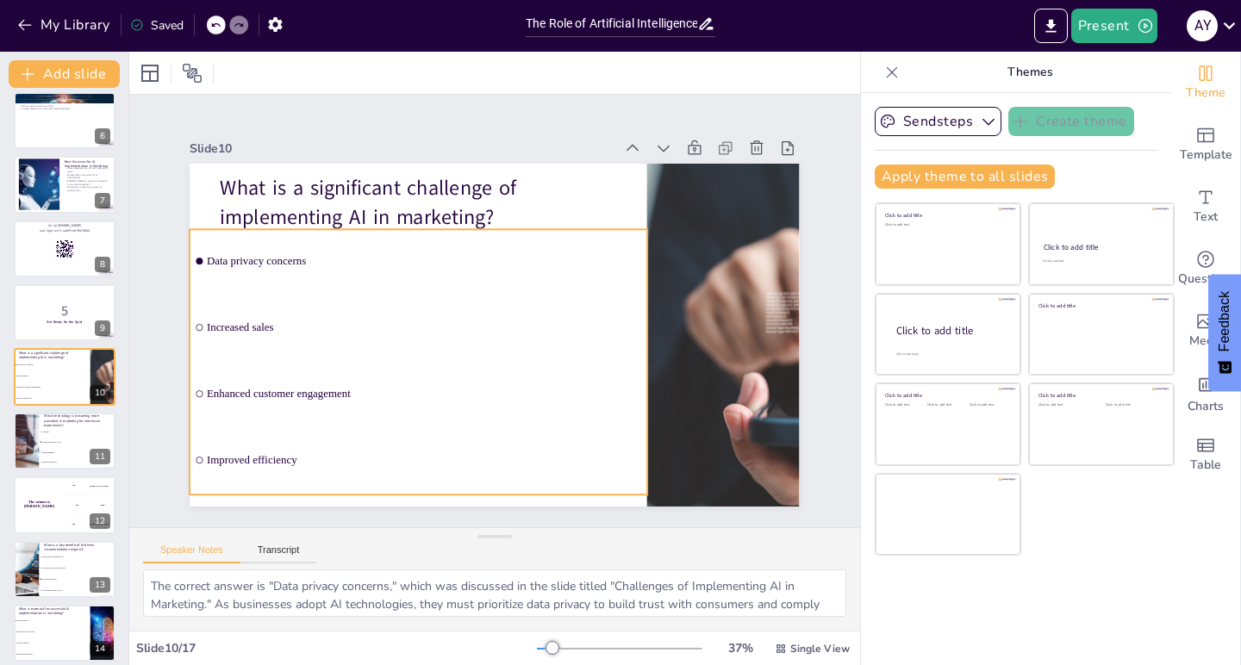
checkbox input "true"
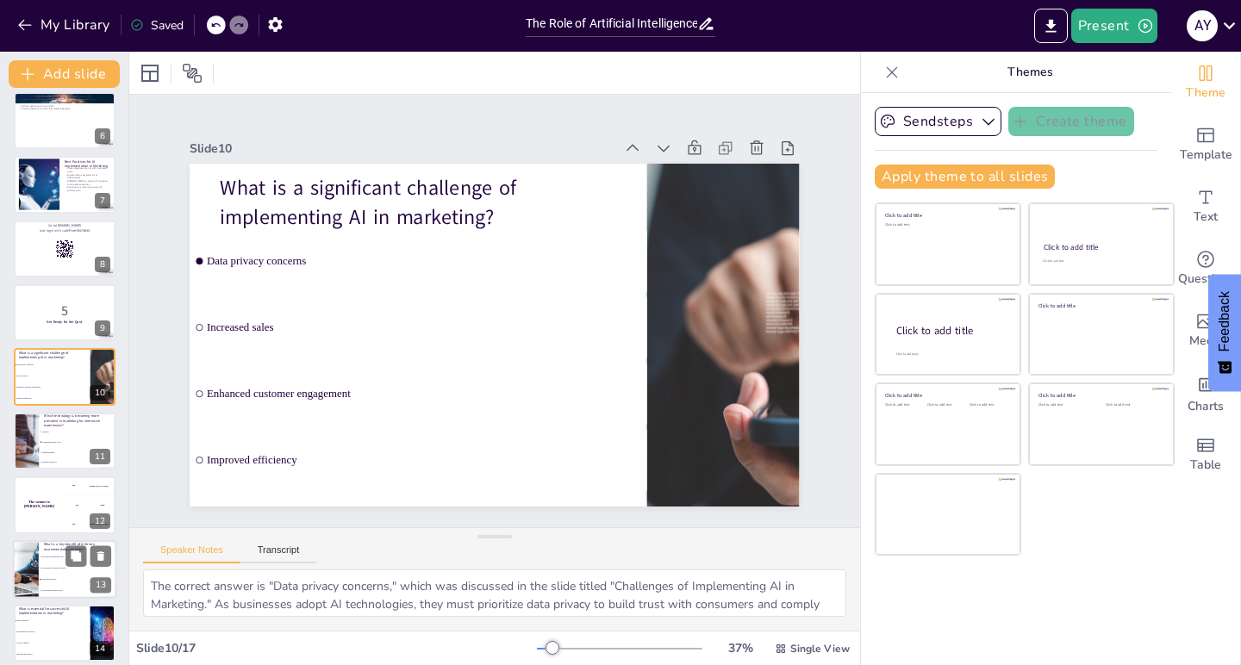
checkbox input "true"
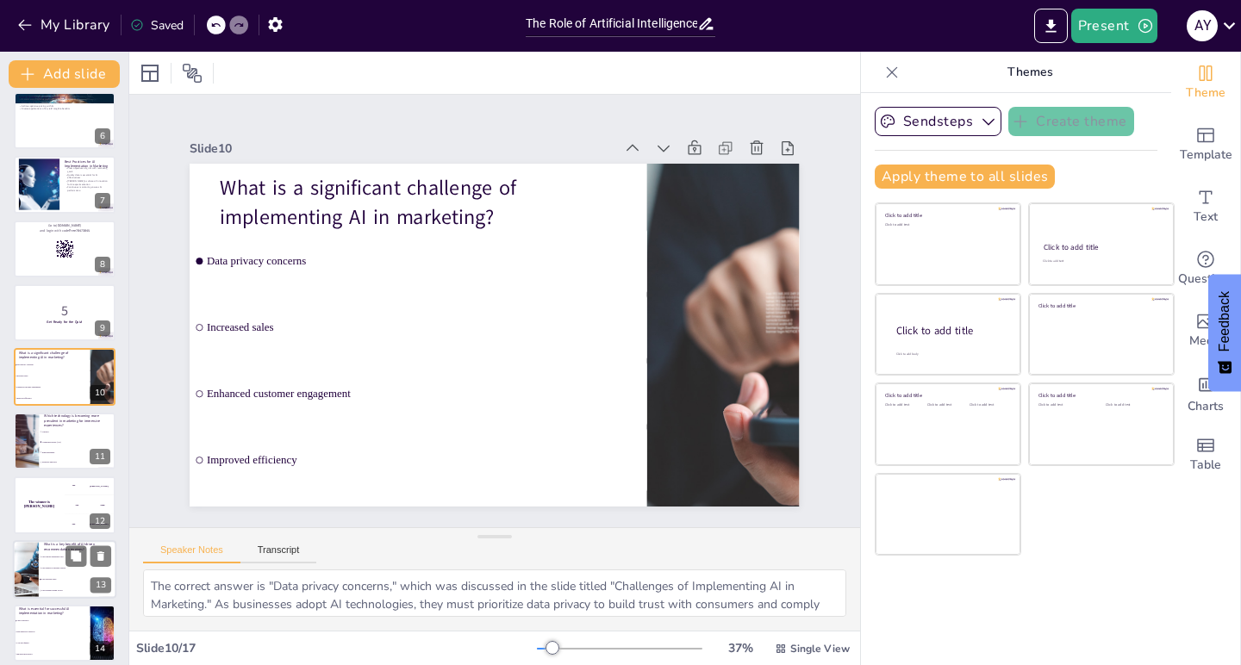
checkbox input "true"
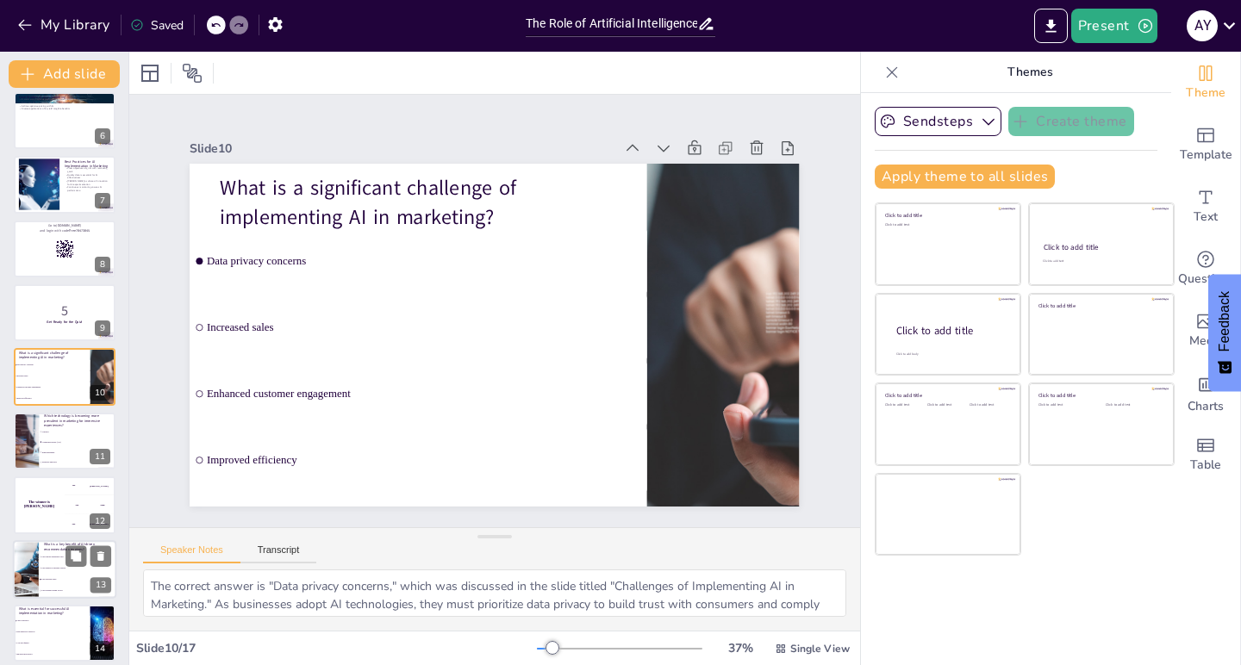
checkbox input "true"
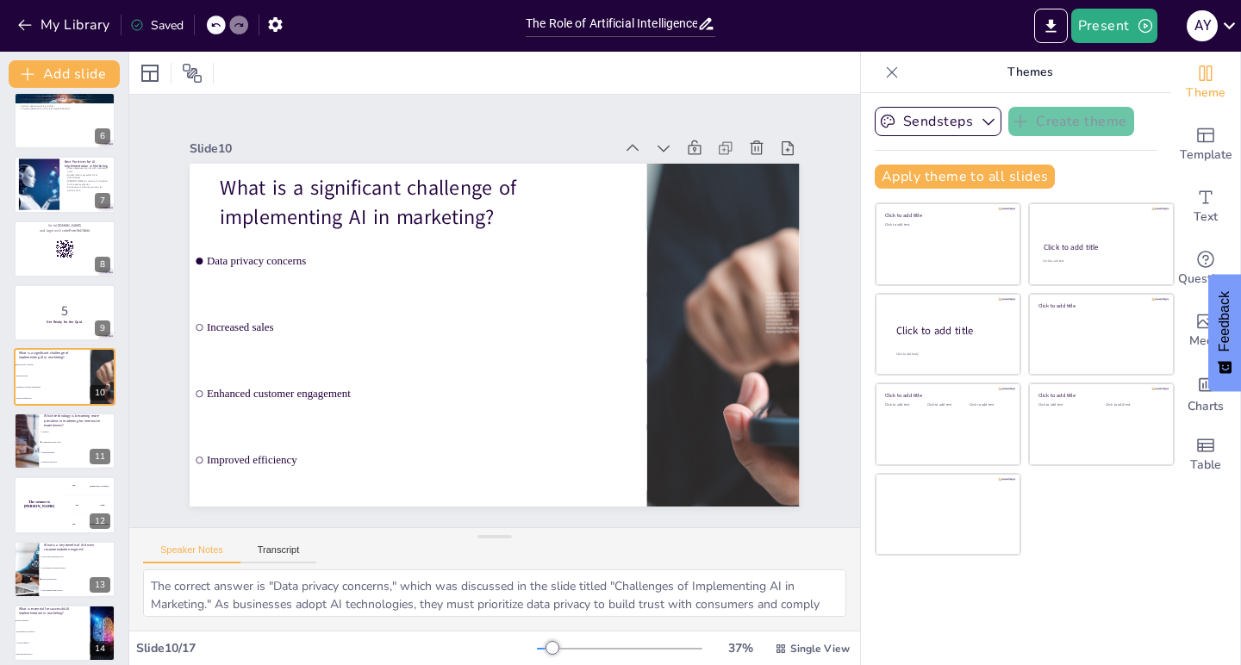
checkbox input "true"
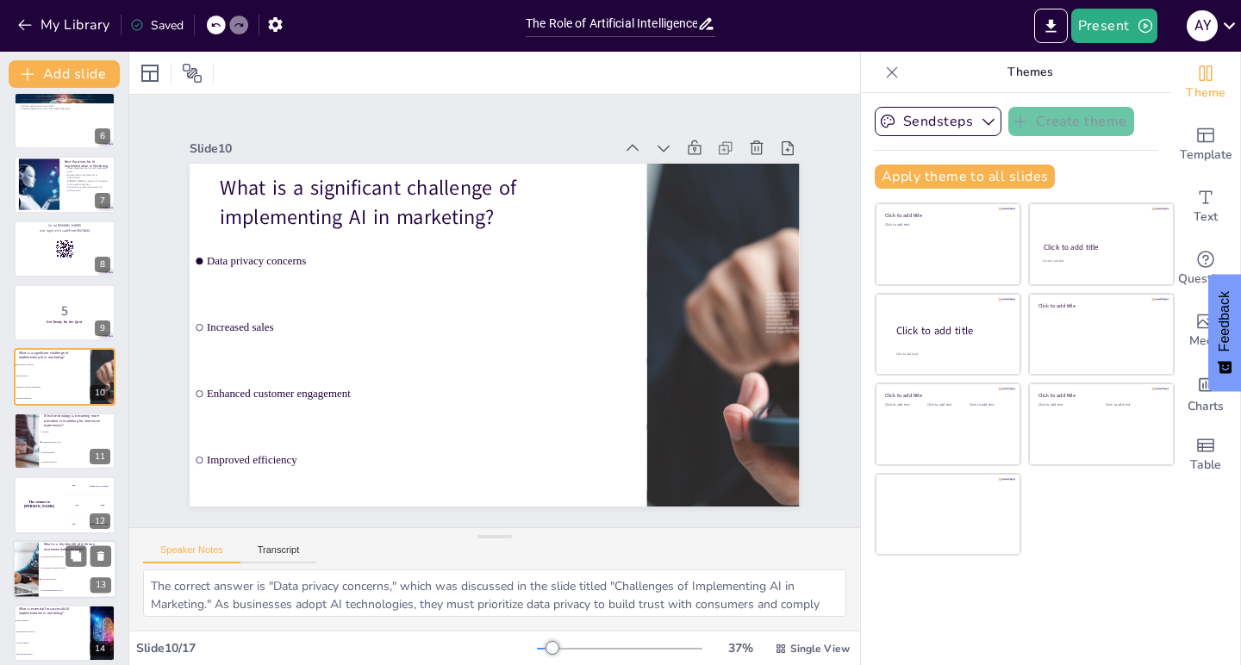
checkbox input "true"
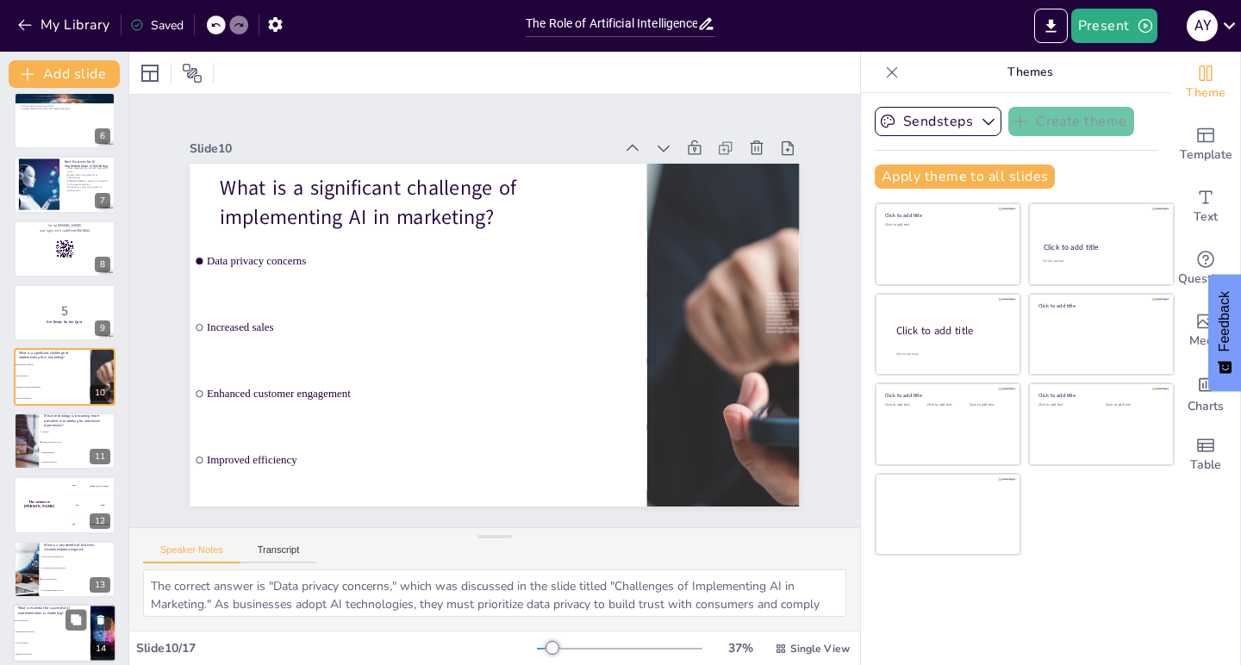
checkbox input "true"
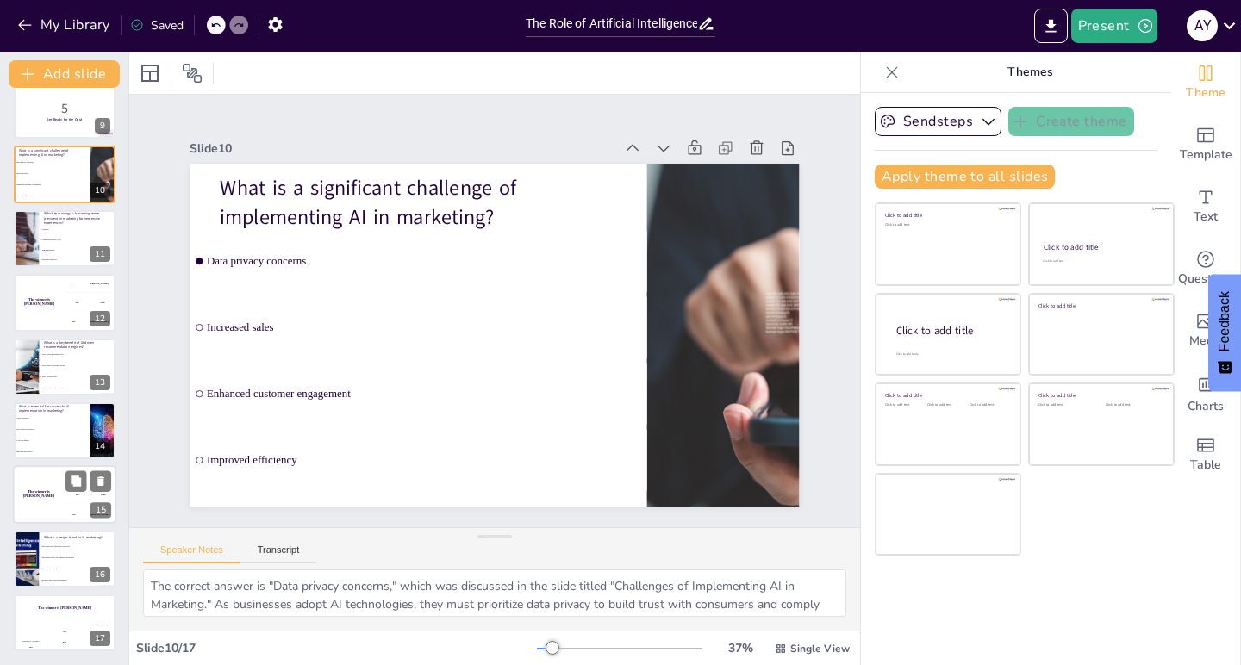
checkbox input "true"
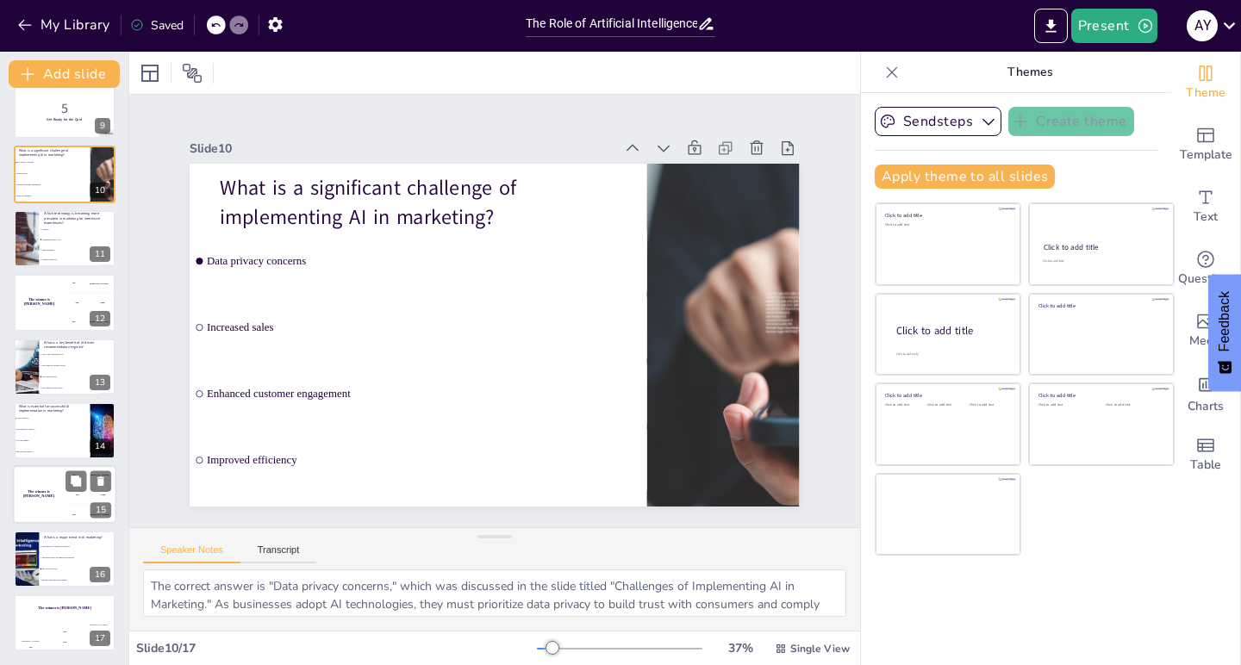
checkbox input "true"
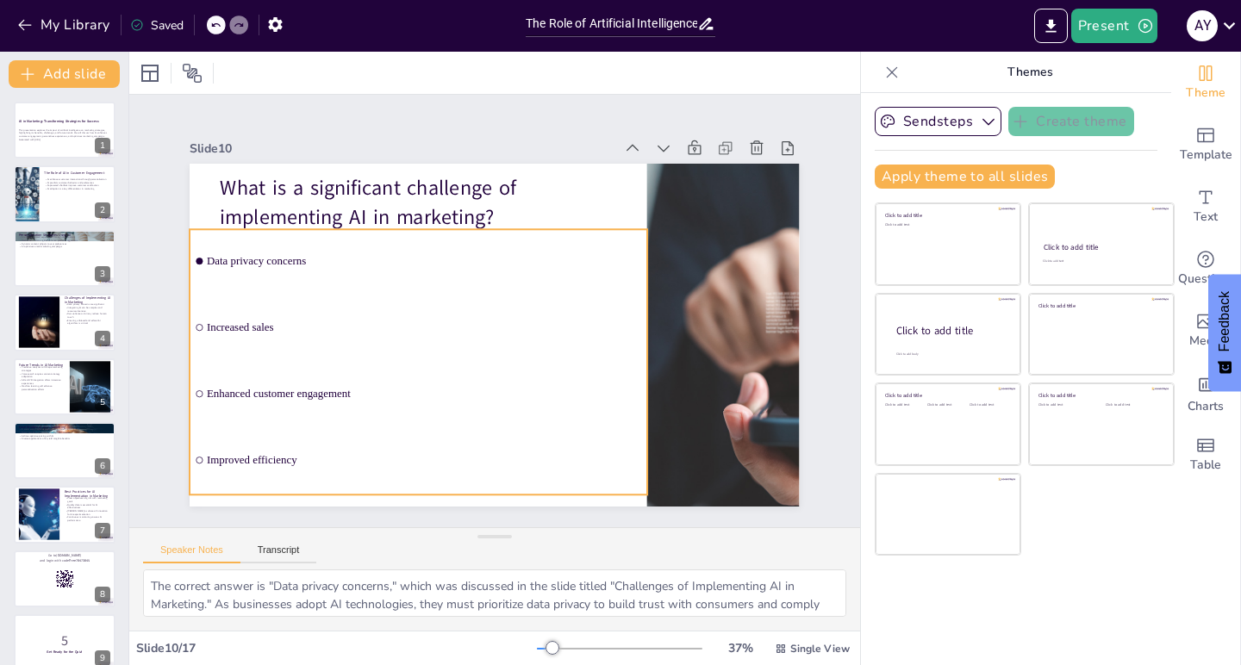
checkbox input "true"
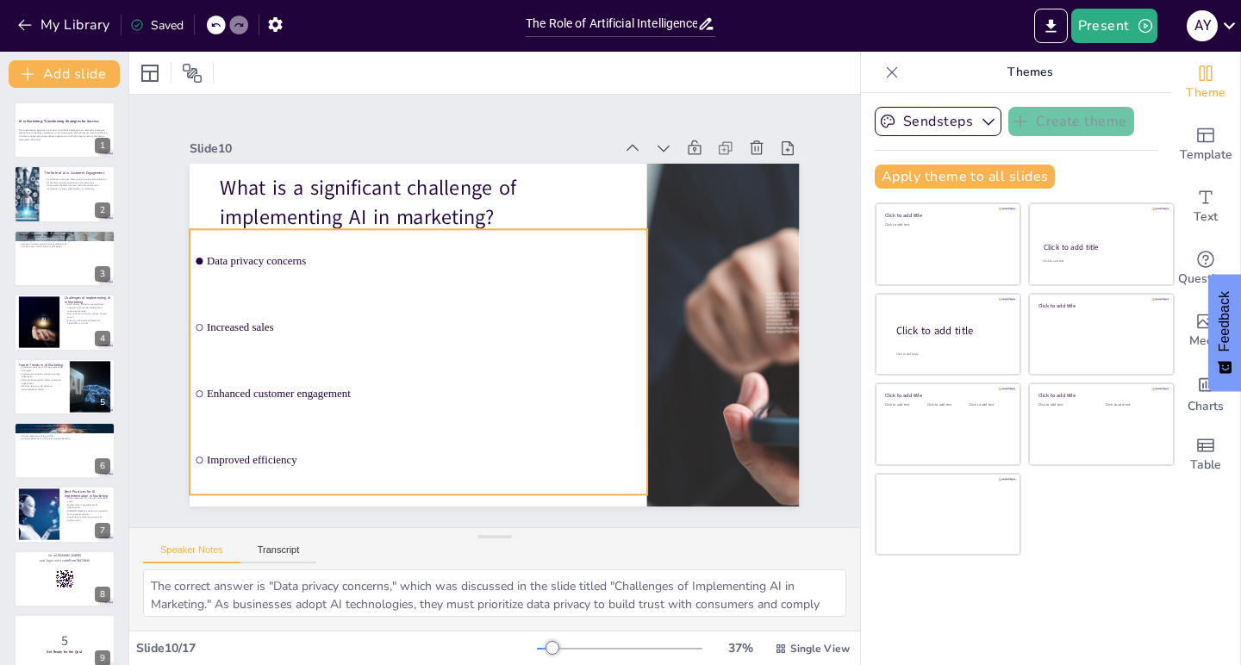
checkbox input "true"
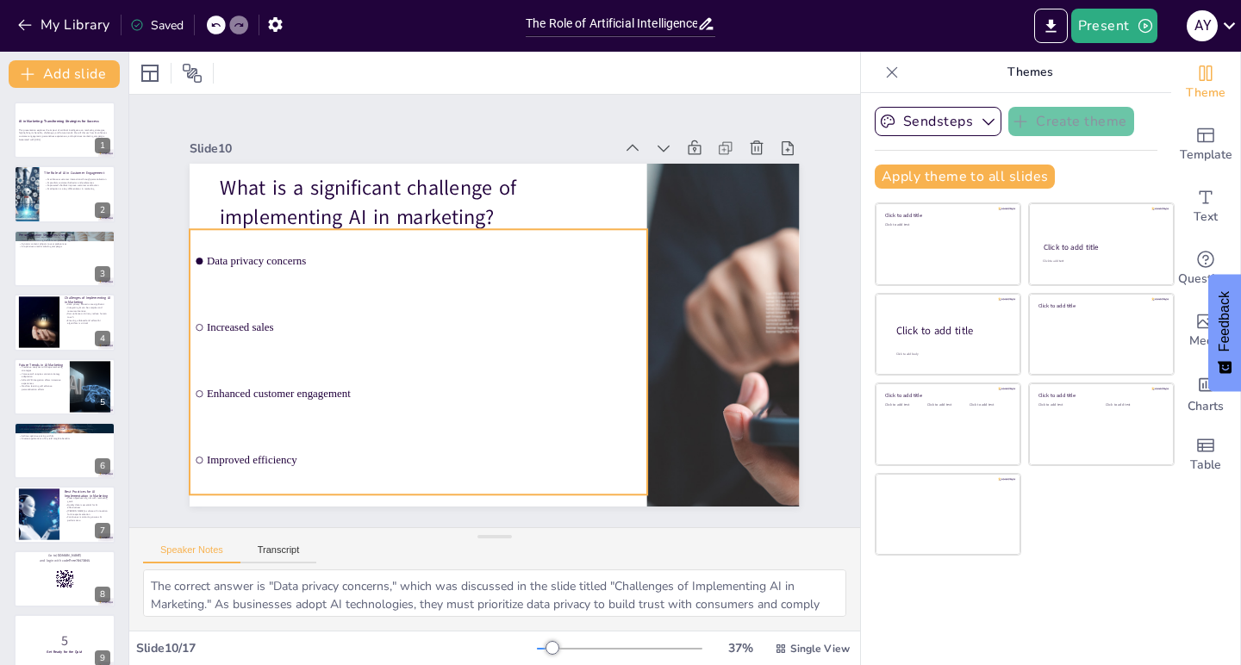
checkbox input "true"
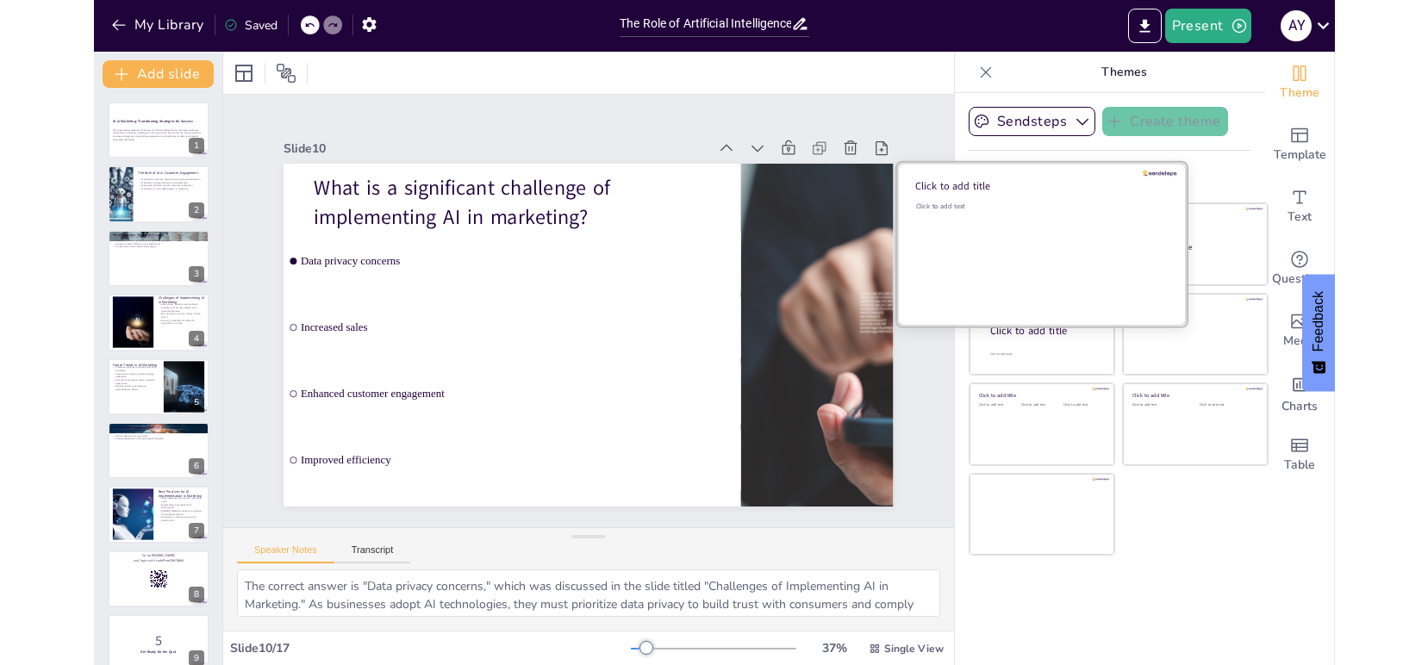
scroll to position [0, 0]
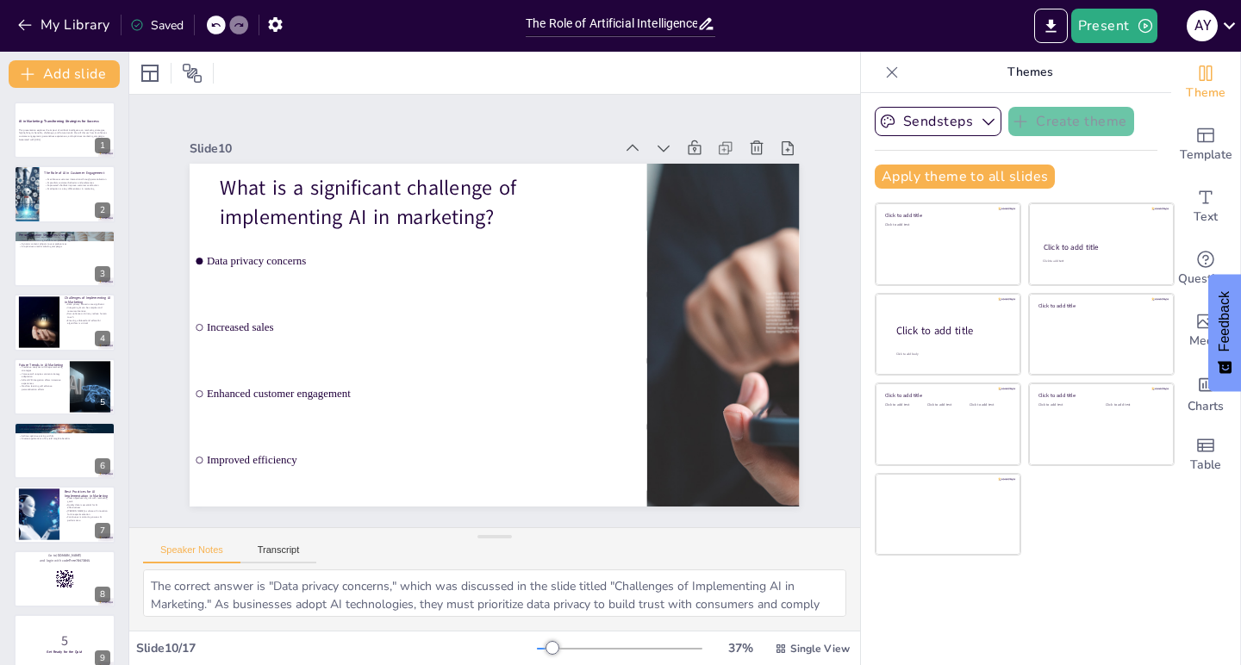
checkbox input "true"
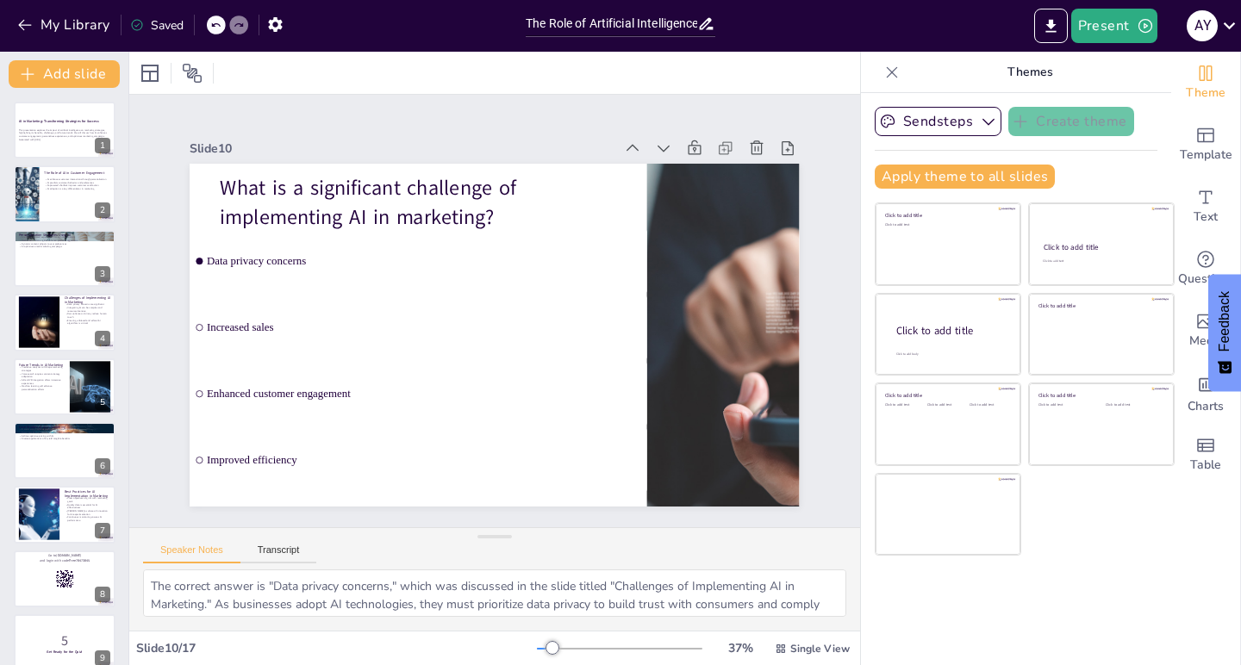
checkbox input "true"
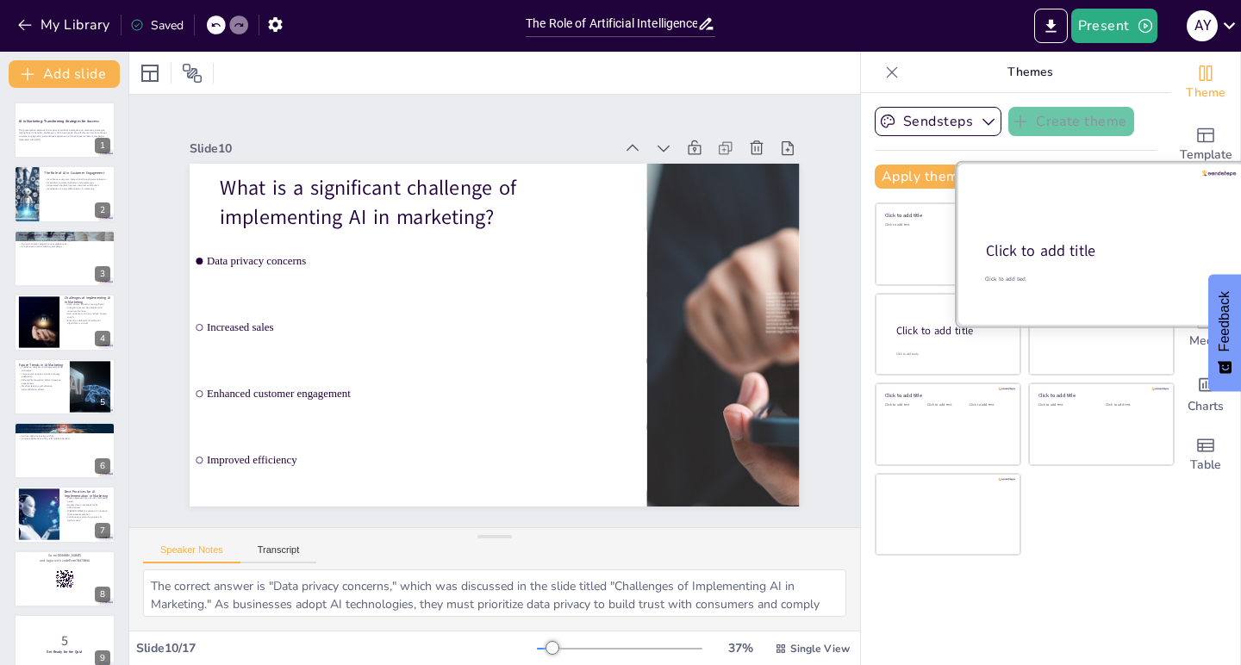
checkbox input "true"
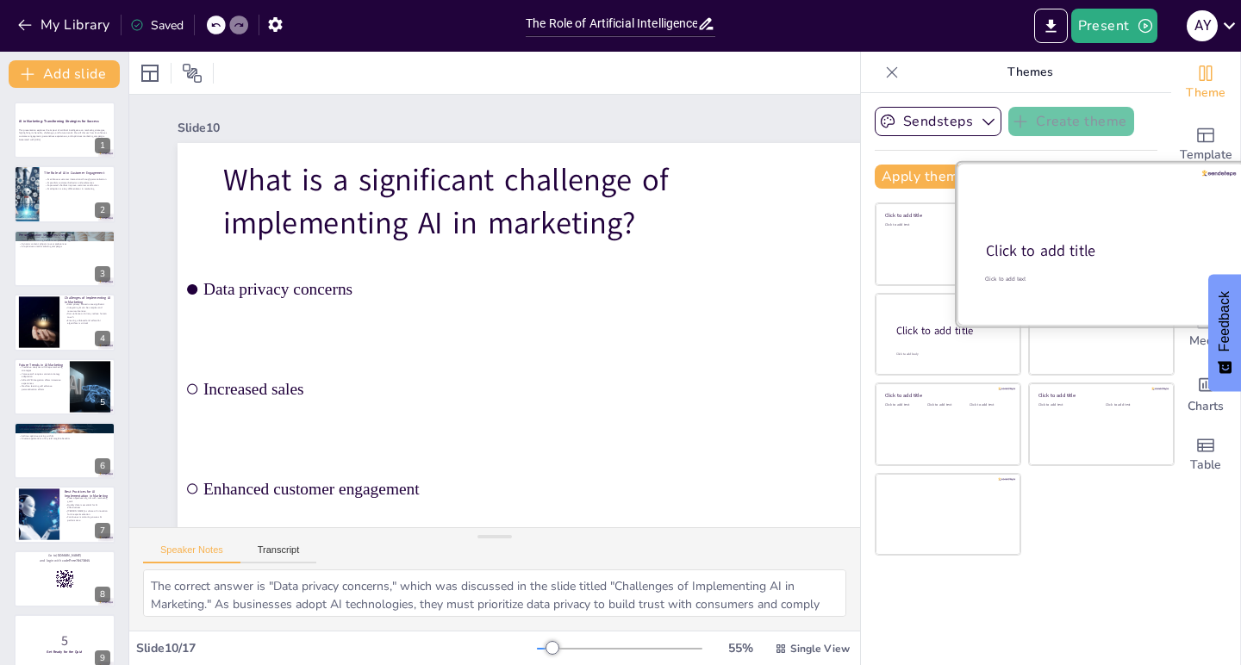
checkbox input "true"
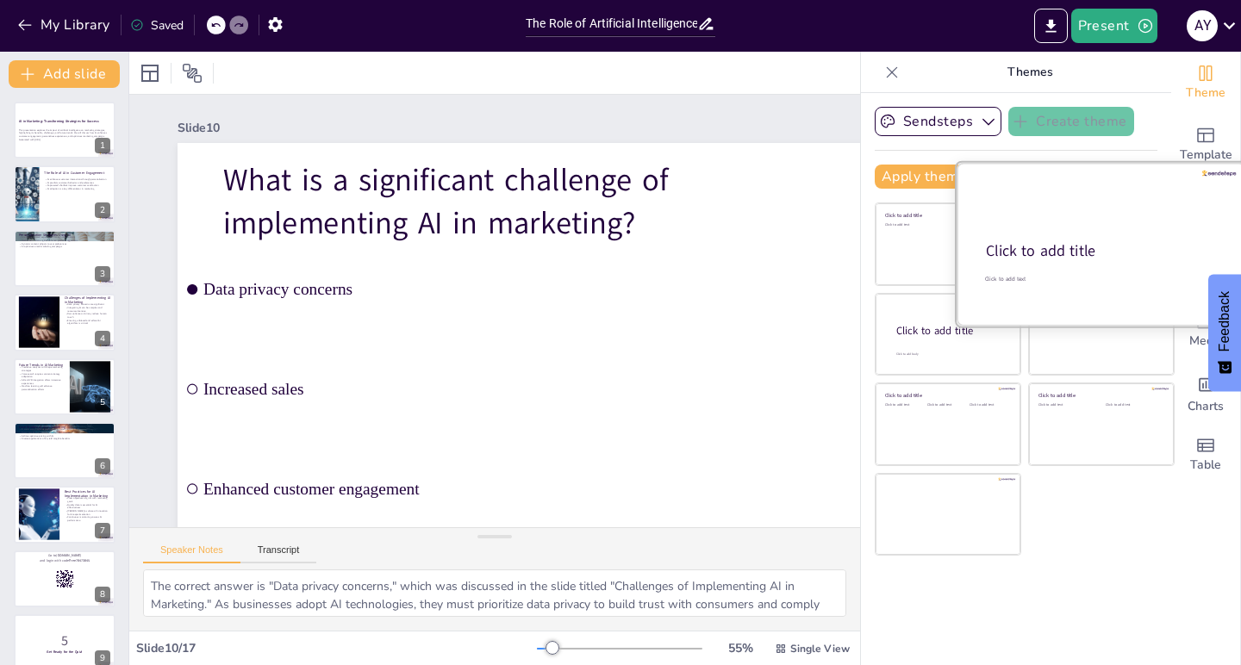
checkbox input "true"
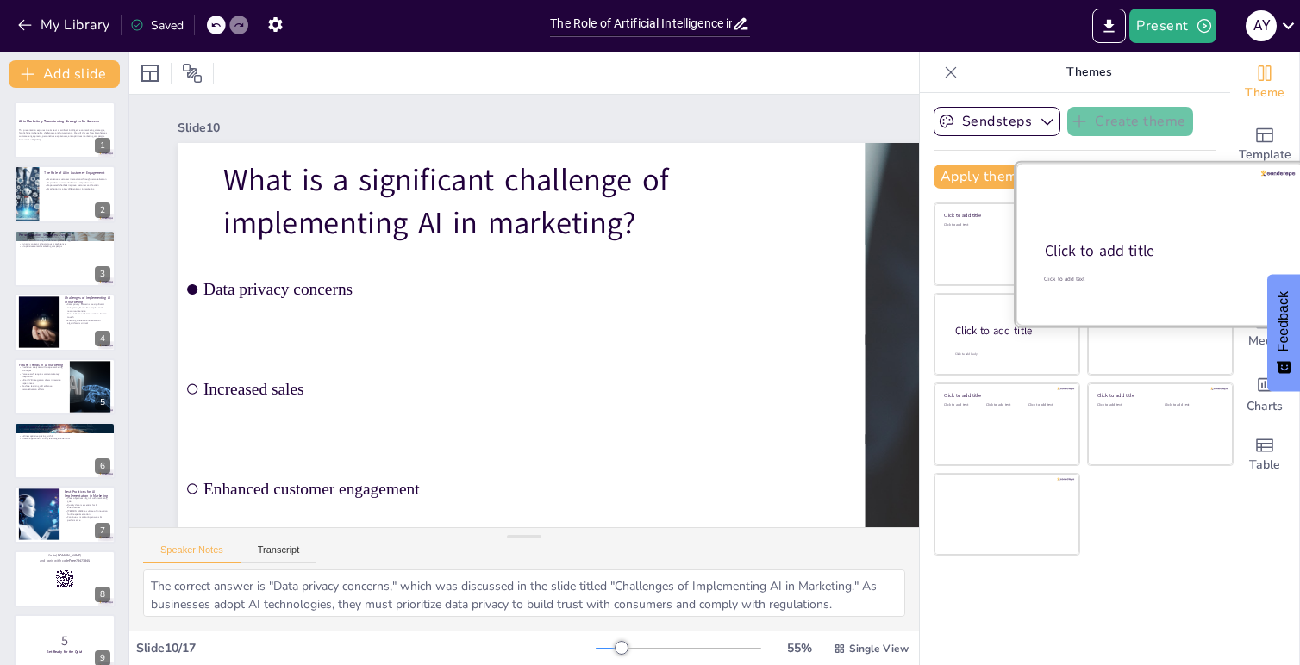
checkbox input "true"
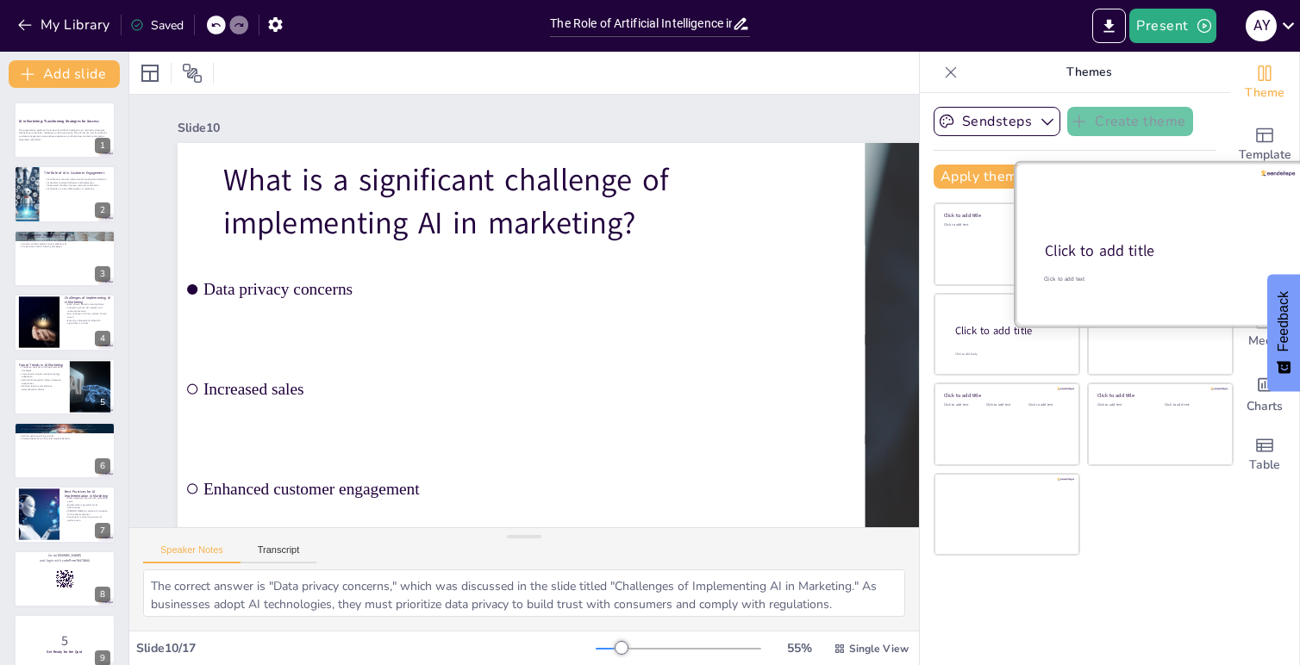
checkbox input "true"
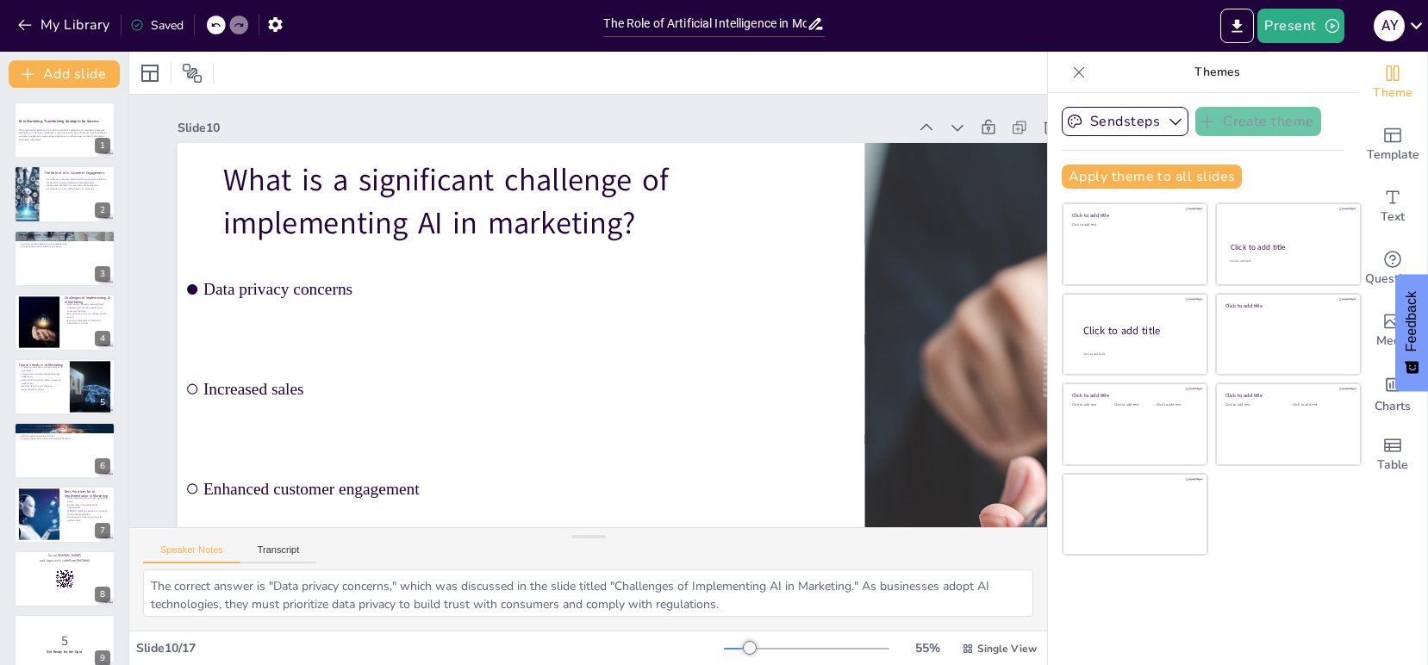
checkbox input "true"
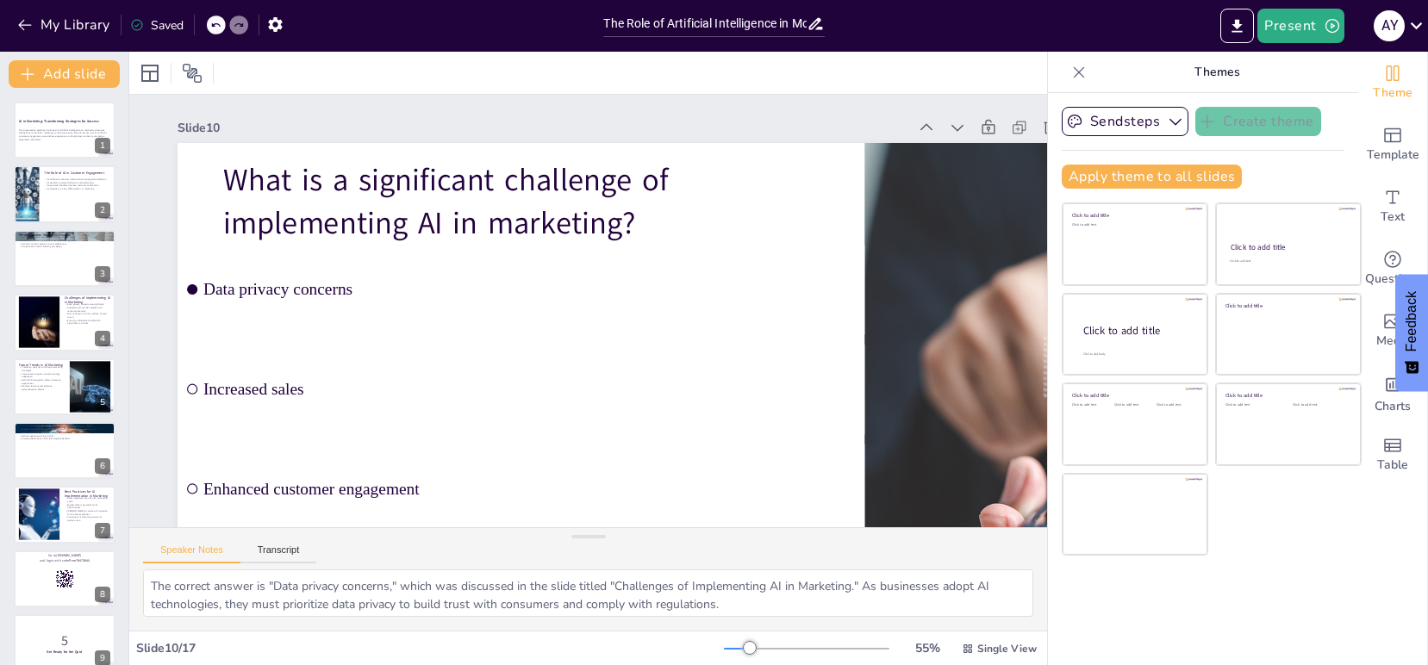
checkbox input "true"
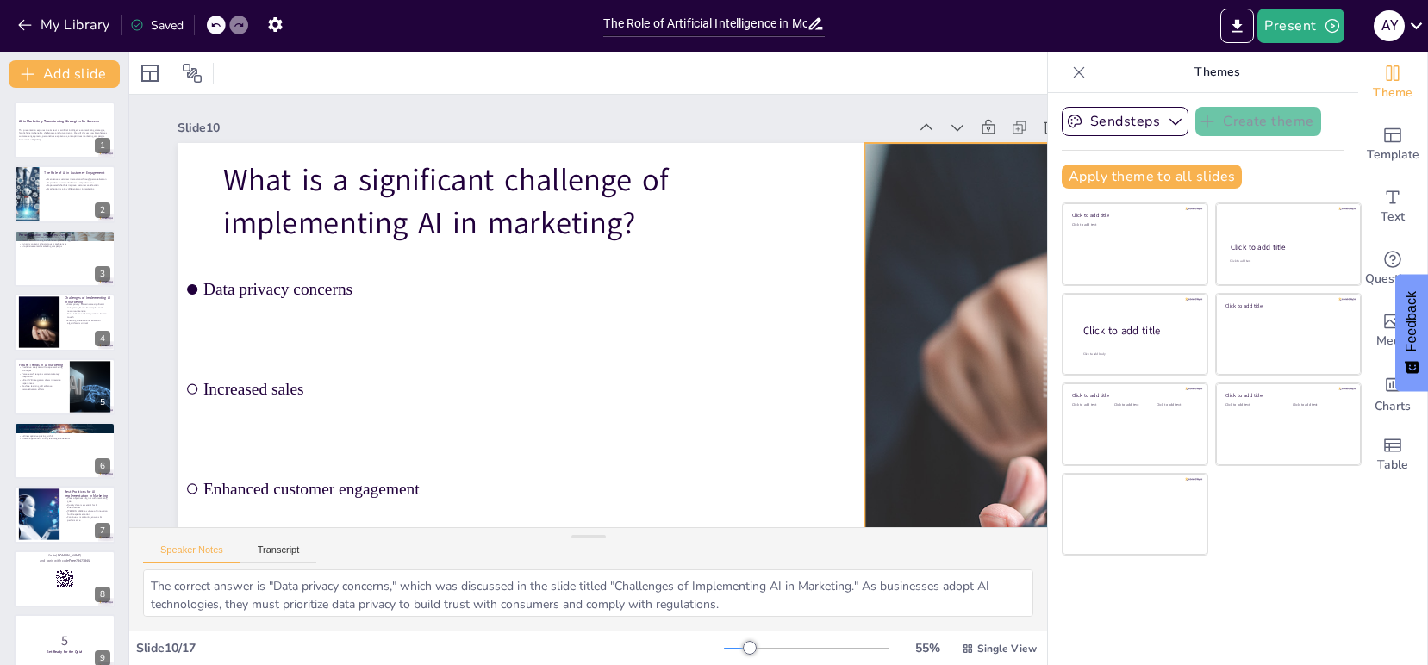
checkbox input "true"
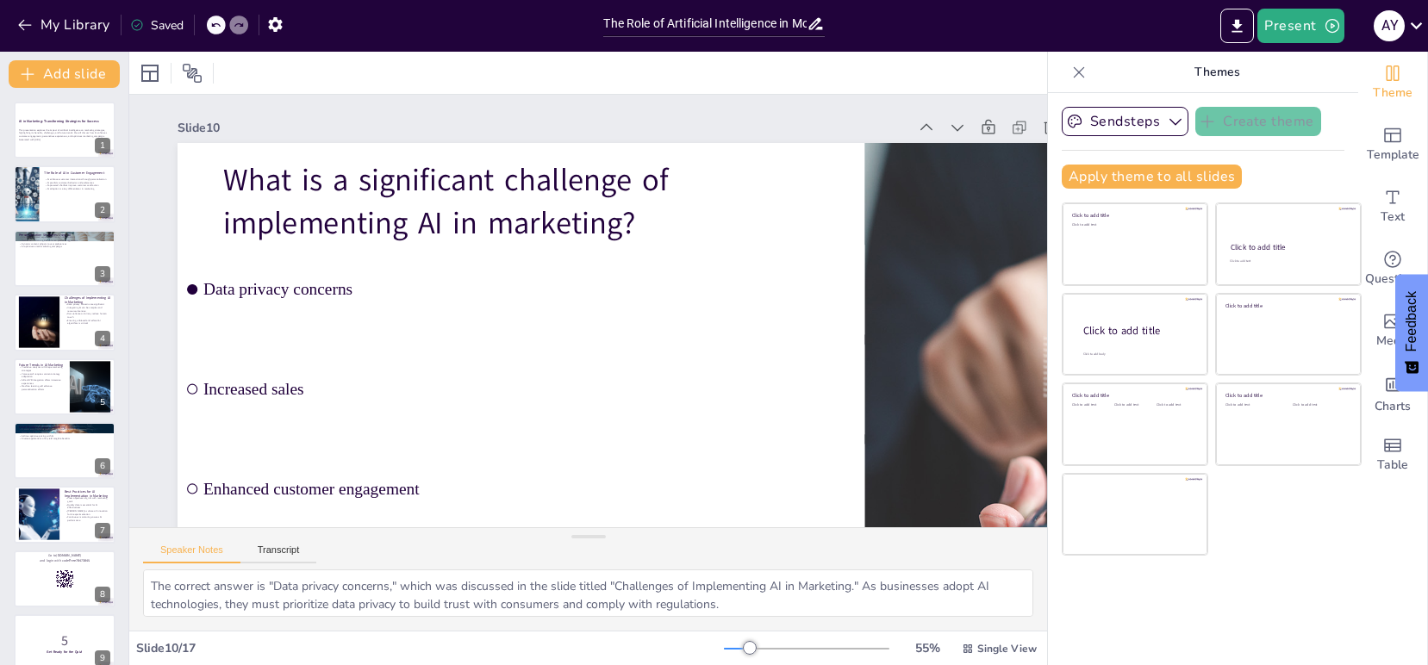
checkbox input "true"
click at [28, 24] on icon "button" at bounding box center [24, 24] width 17 height 17
